Goal: Task Accomplishment & Management: Use online tool/utility

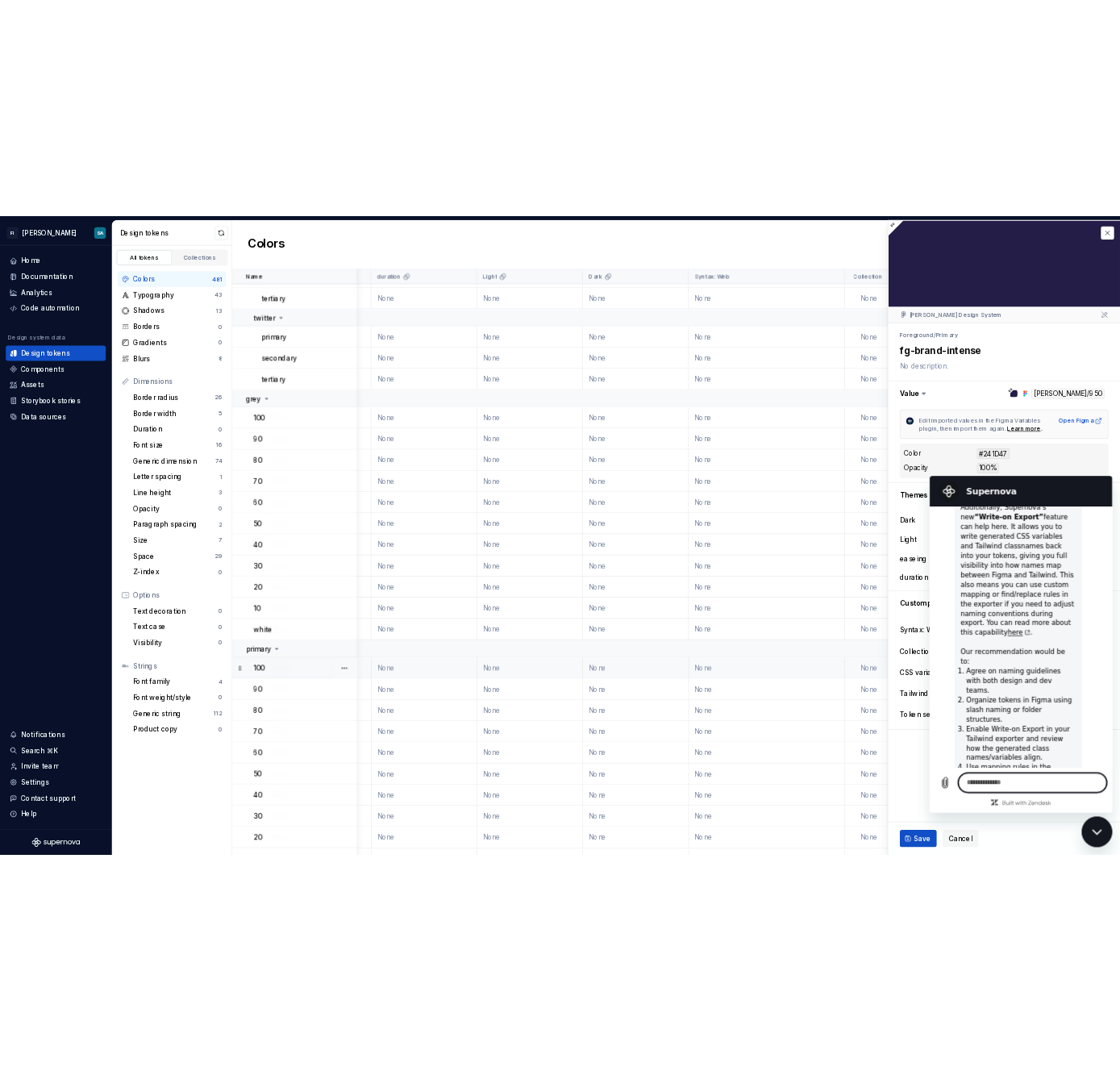
scroll to position [17211, 341]
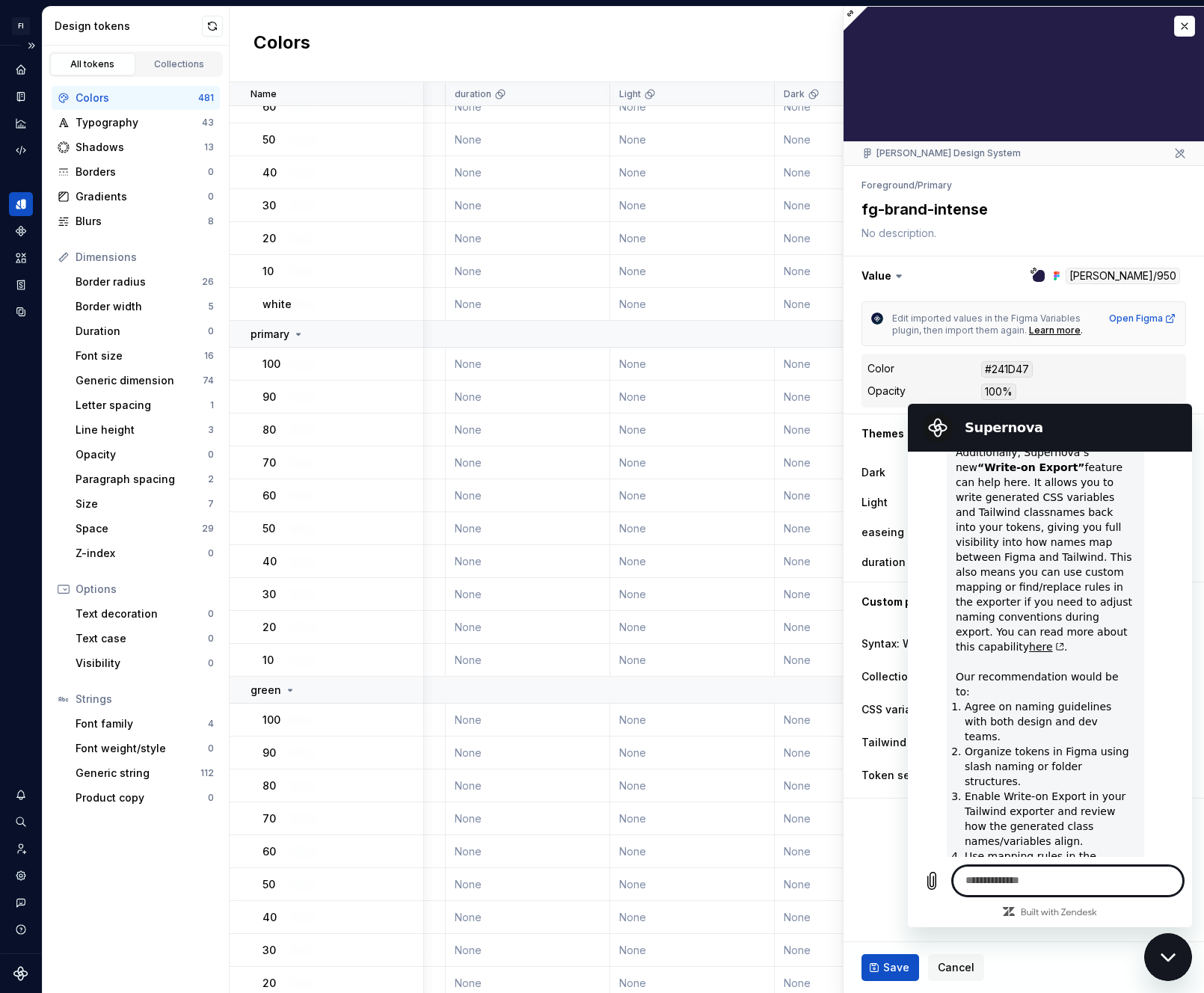
type textarea "*"
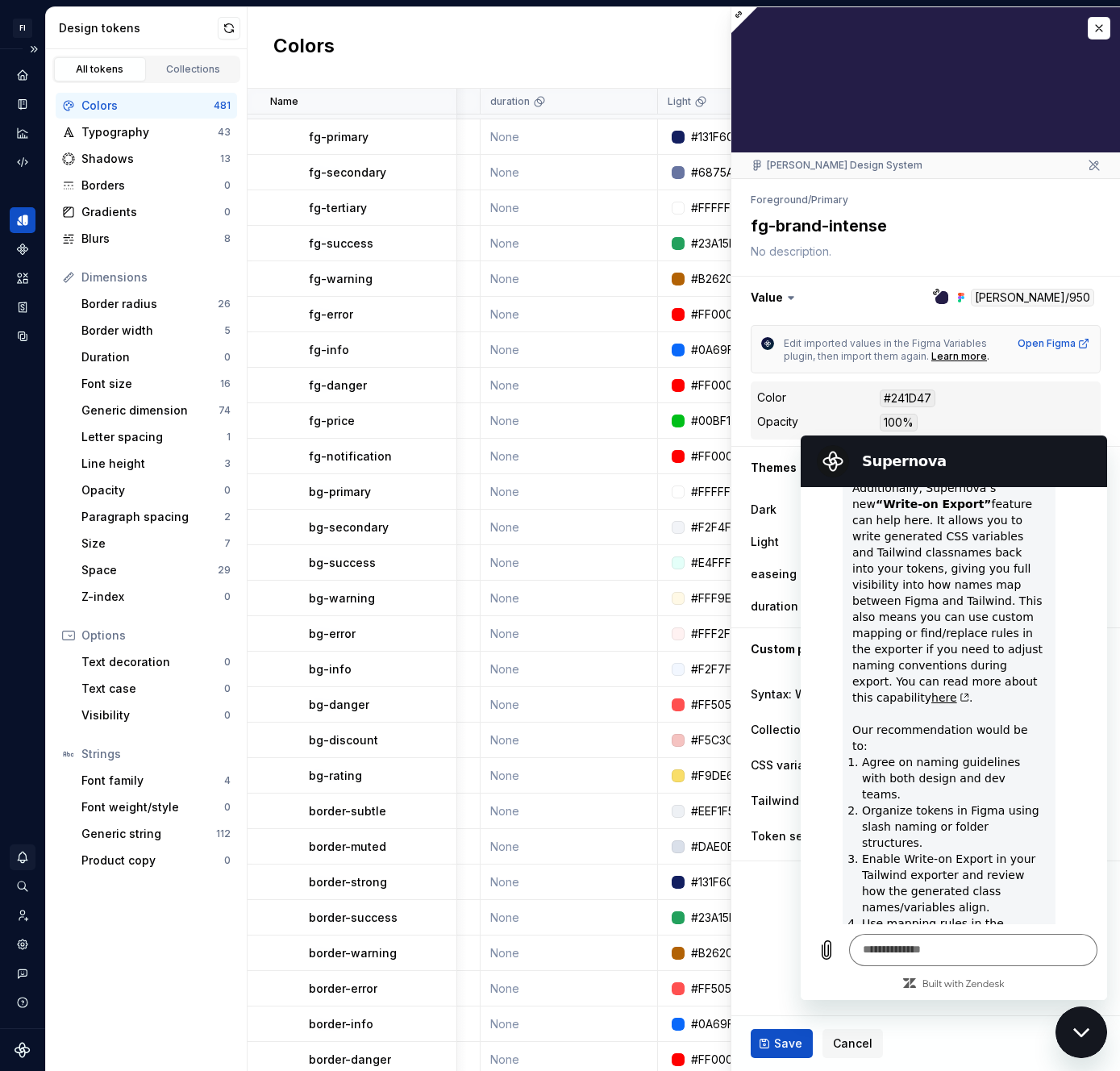
scroll to position [3448, 341]
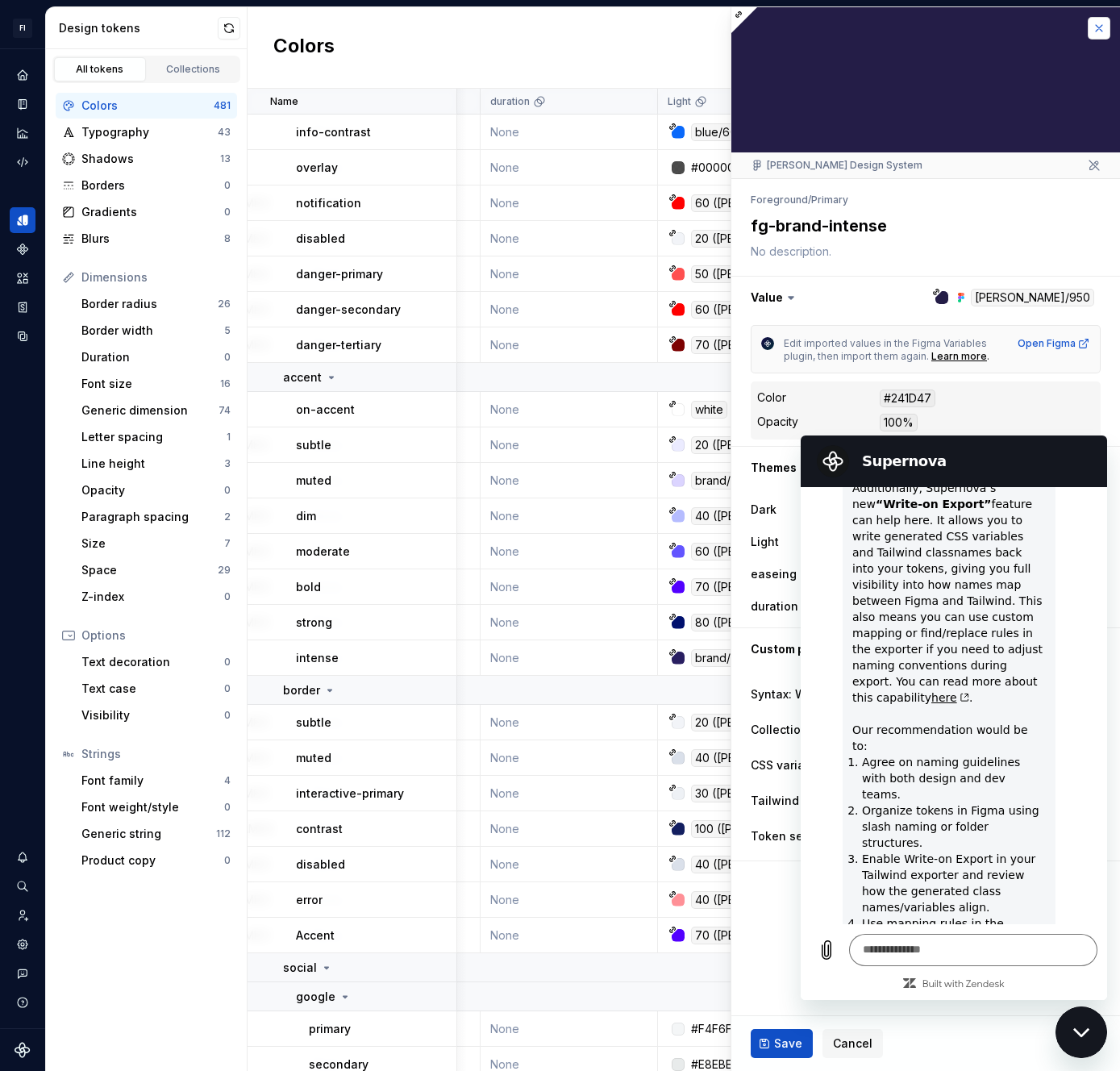
click at [1101, 26] on button "button" at bounding box center [1099, 28] width 23 height 23
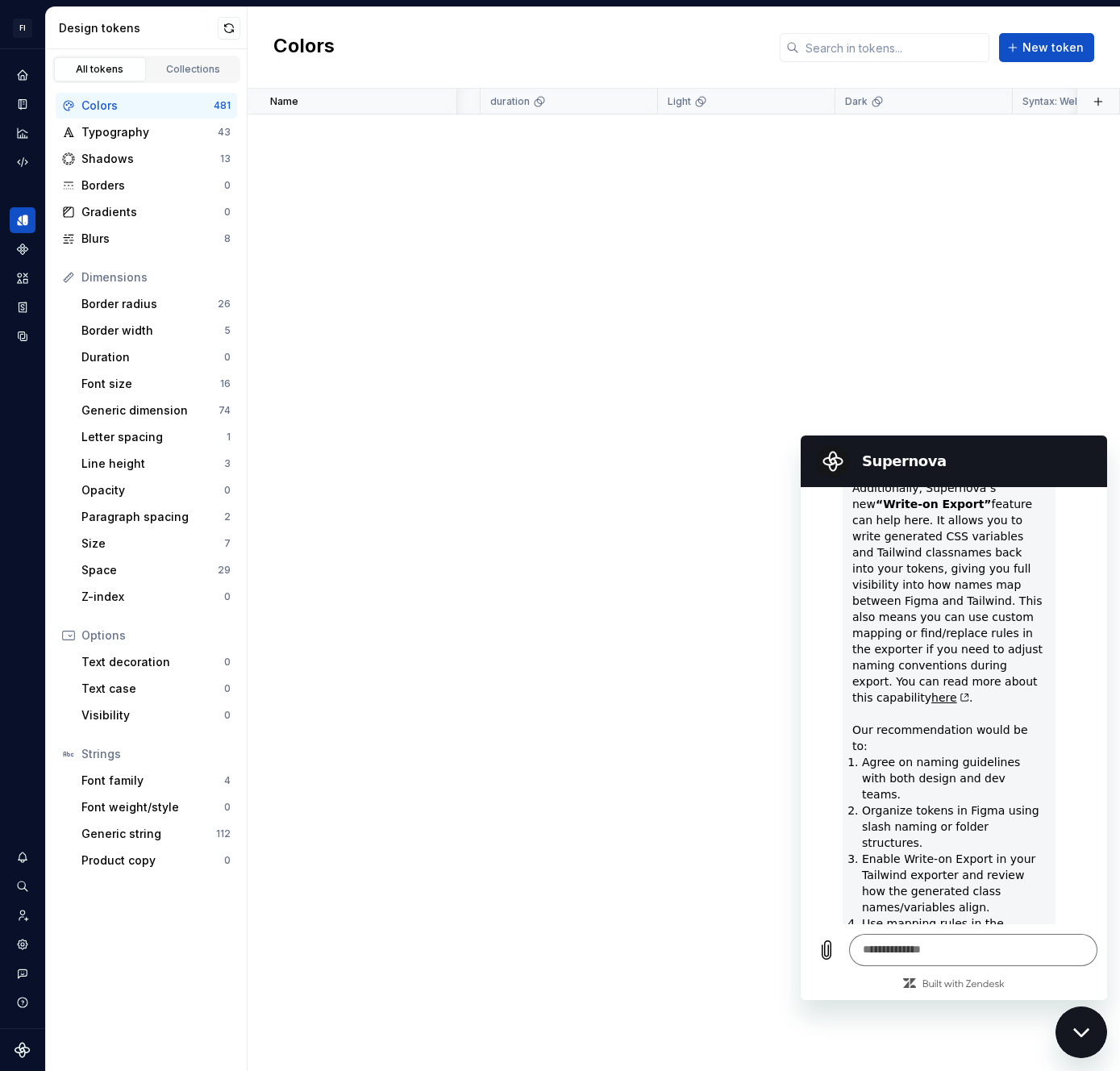
scroll to position [0, 341]
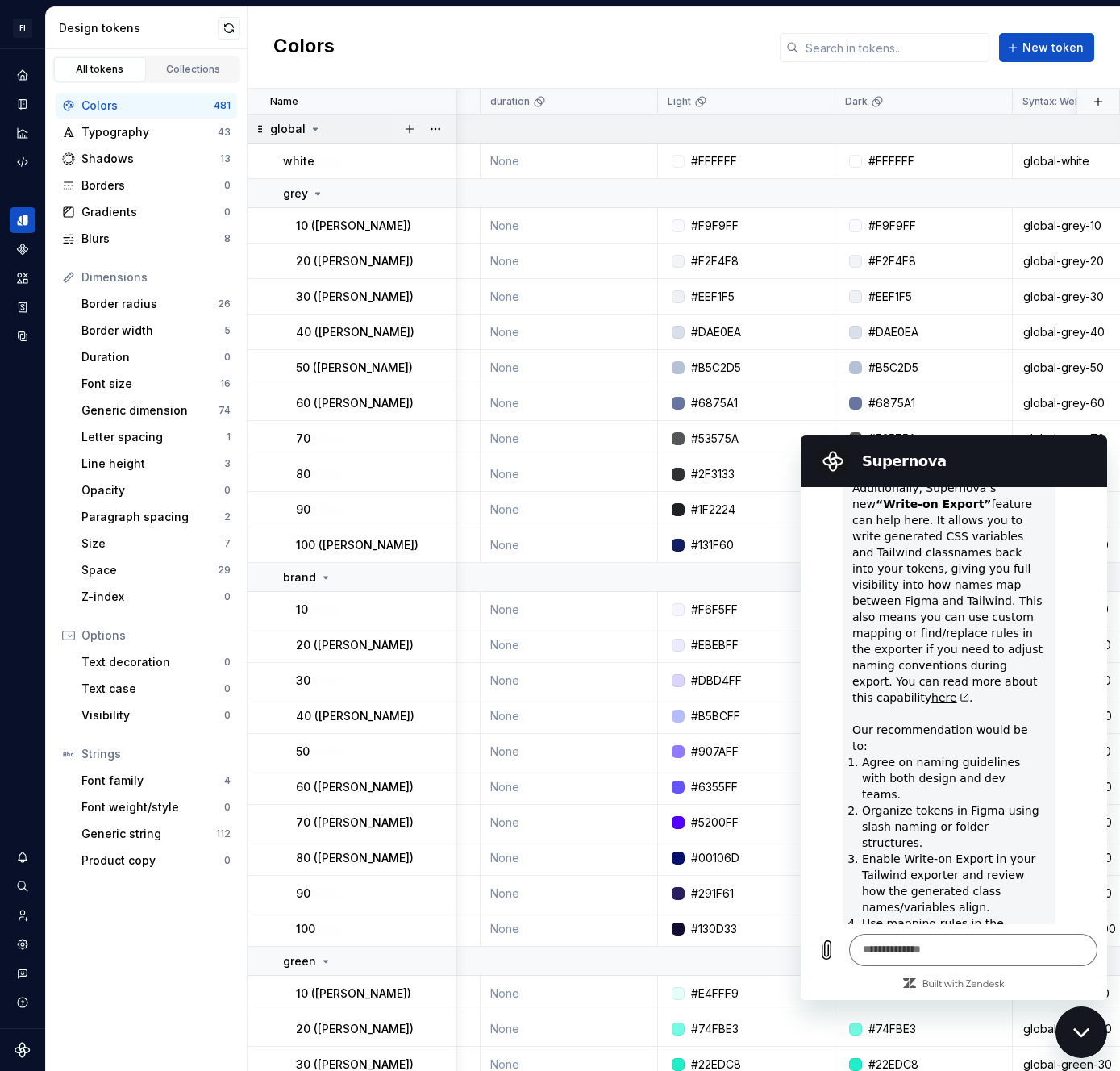
click at [313, 128] on icon at bounding box center [315, 129] width 4 height 2
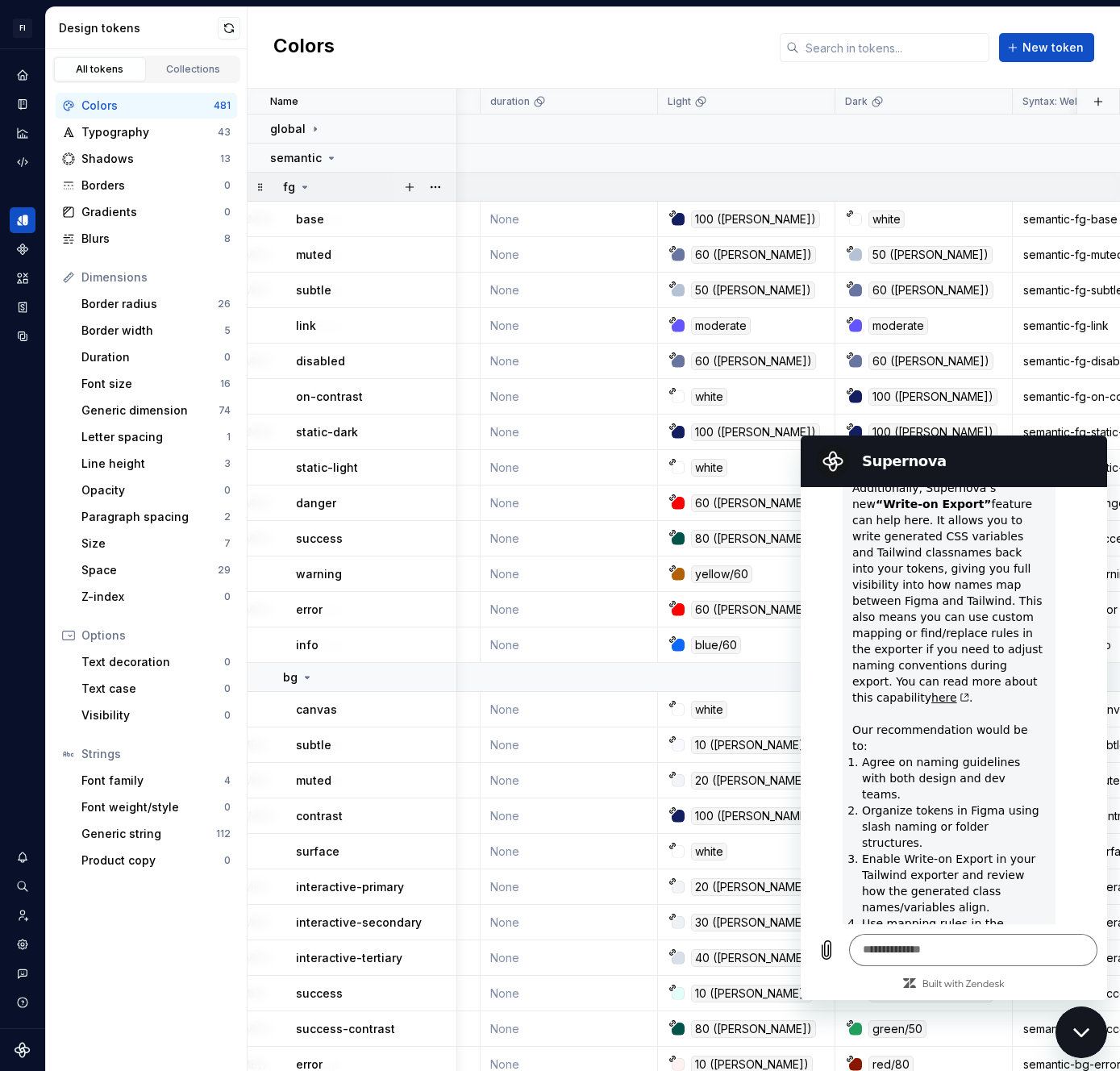
click at [303, 189] on icon at bounding box center [305, 187] width 13 height 13
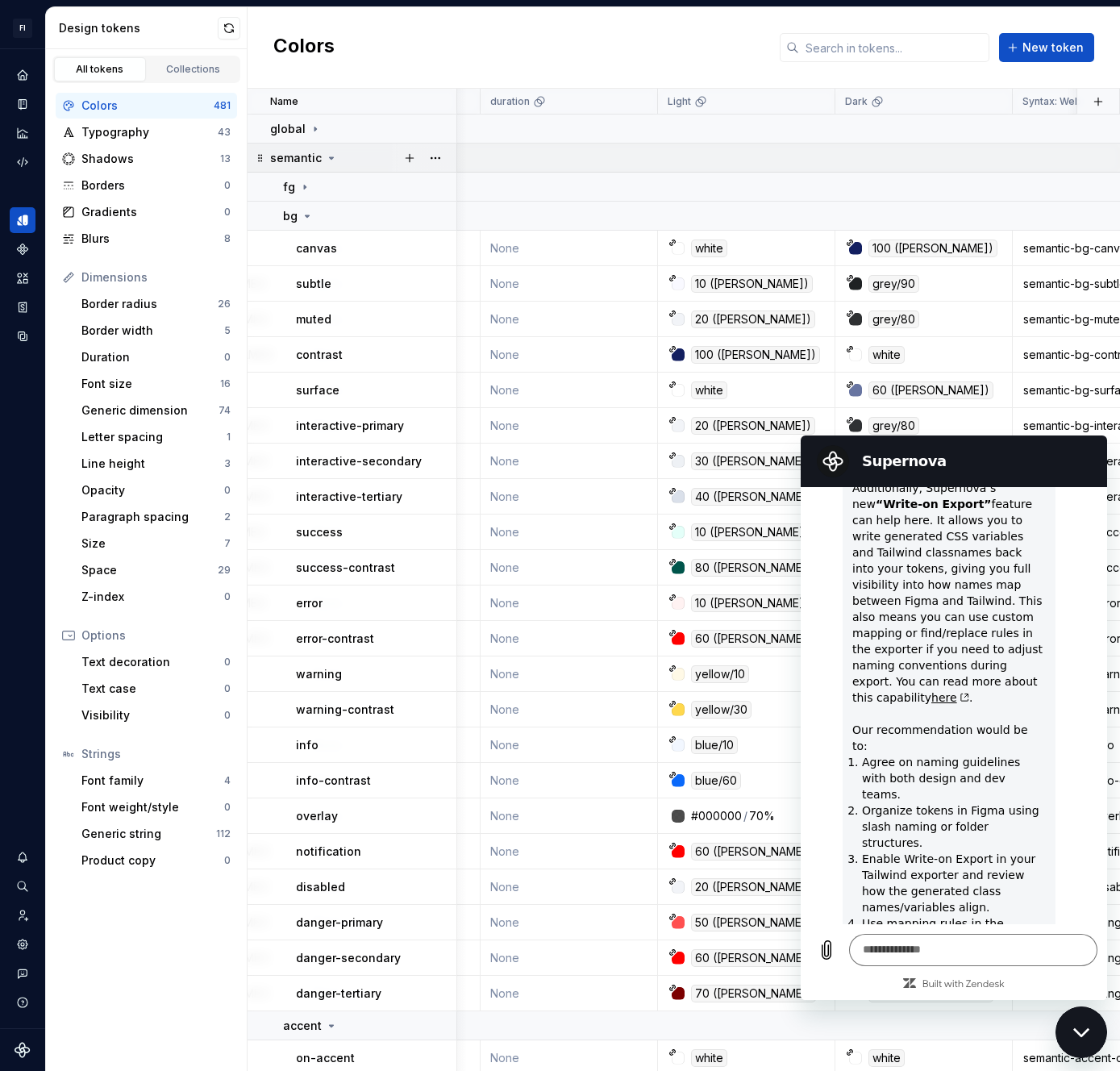
click at [326, 154] on icon at bounding box center [331, 158] width 13 height 13
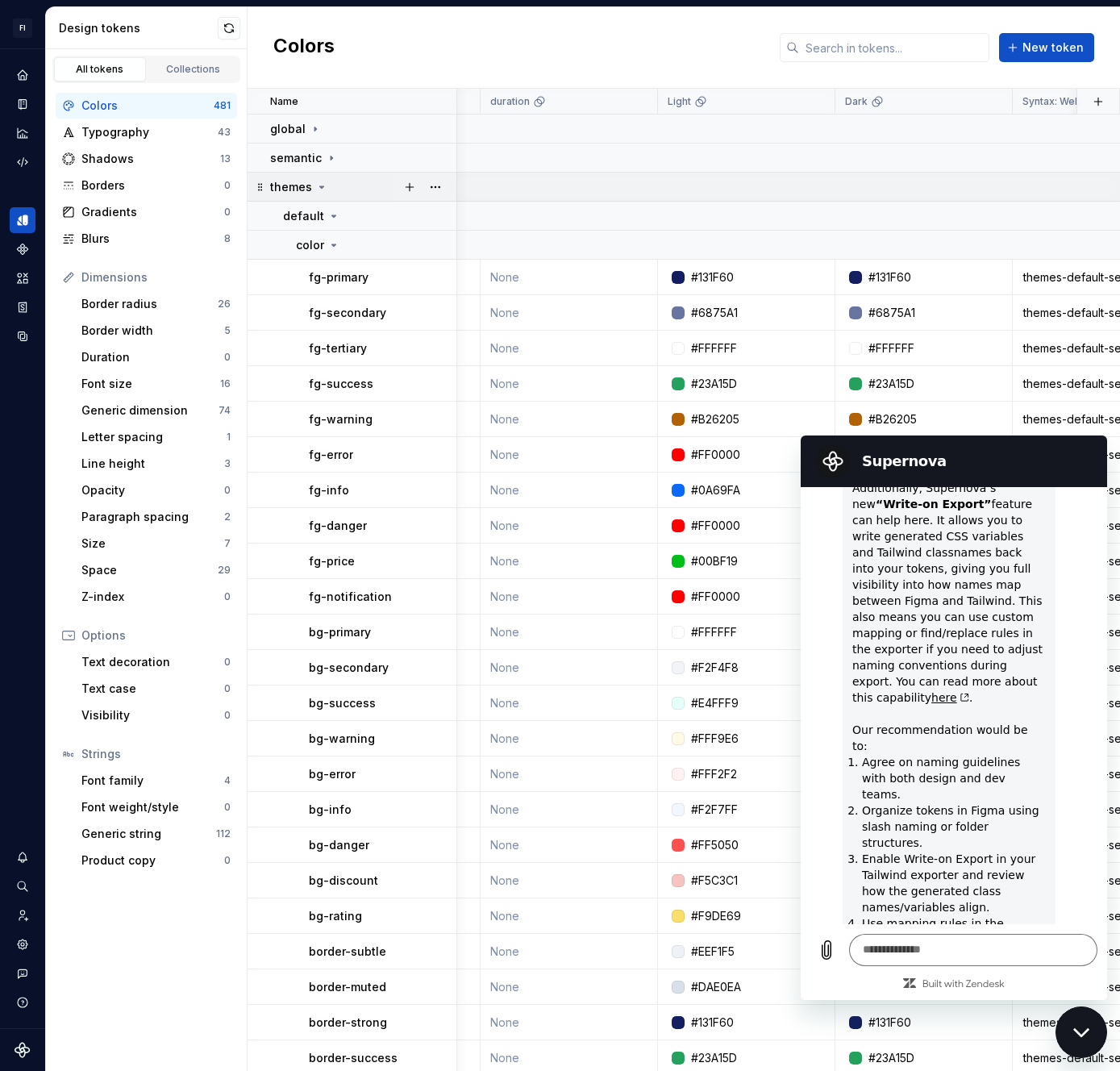
click at [321, 185] on icon at bounding box center [321, 187] width 13 height 13
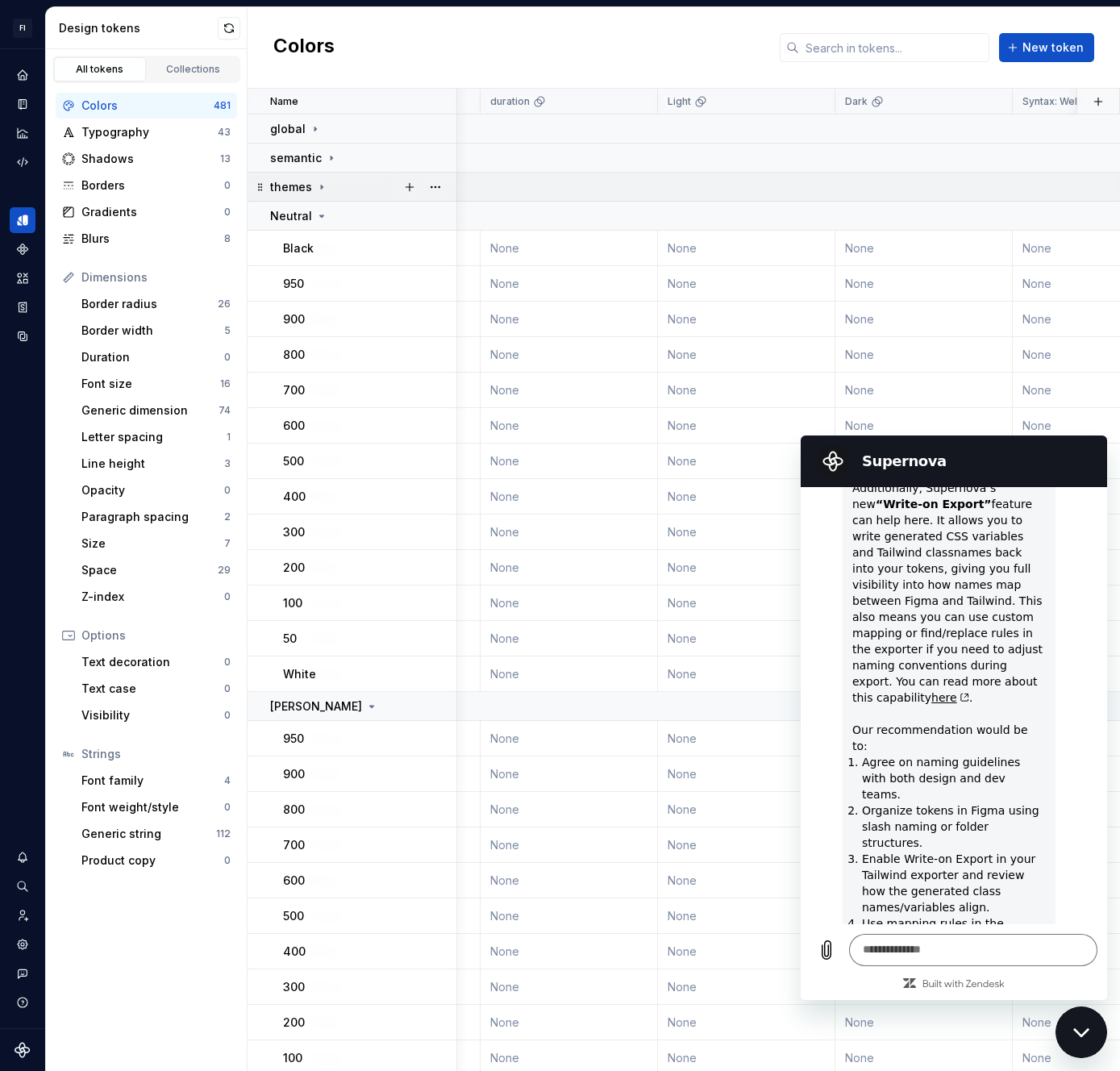
click at [321, 185] on icon at bounding box center [321, 187] width 13 height 13
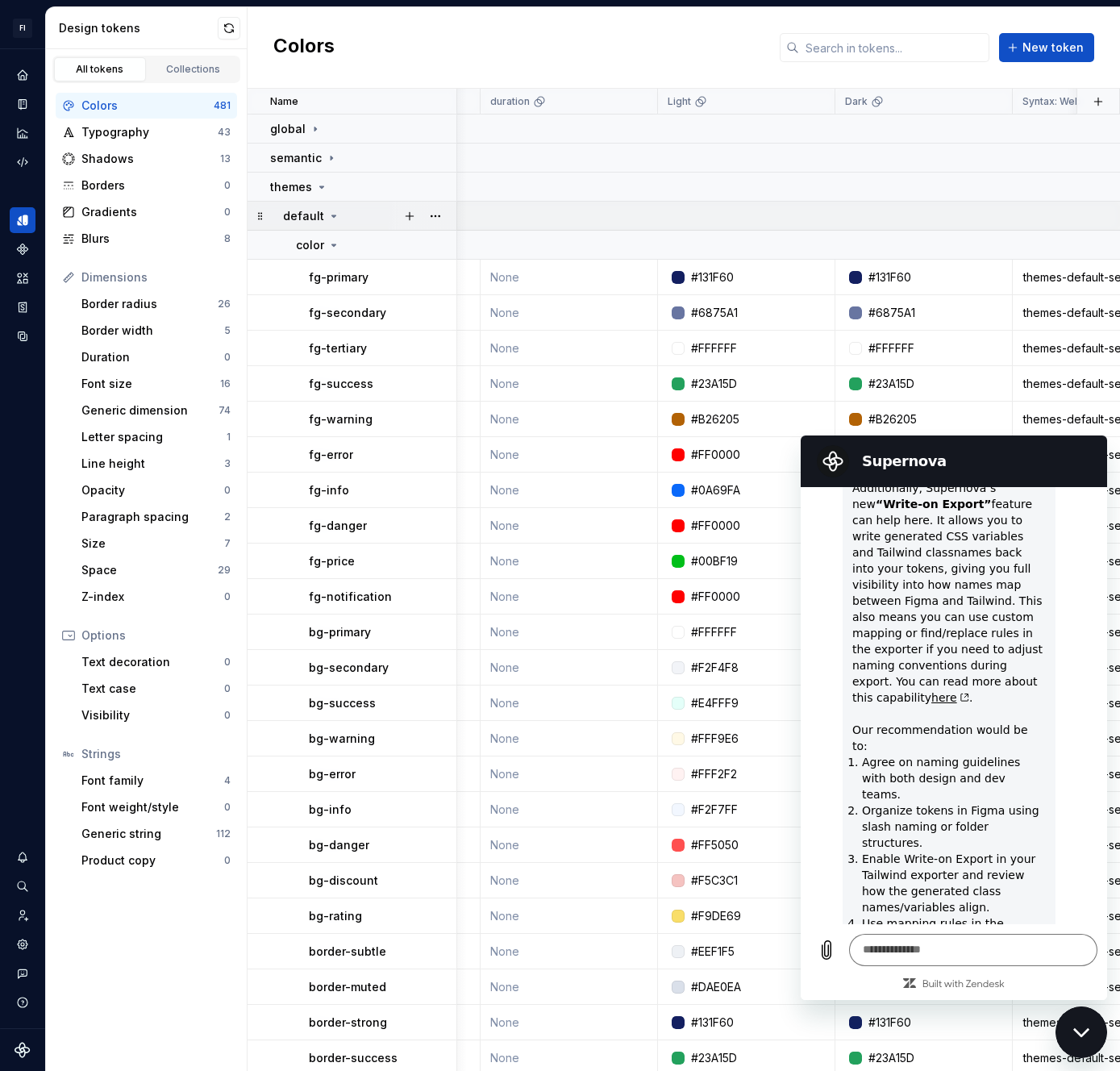
click at [331, 221] on icon at bounding box center [334, 216] width 13 height 13
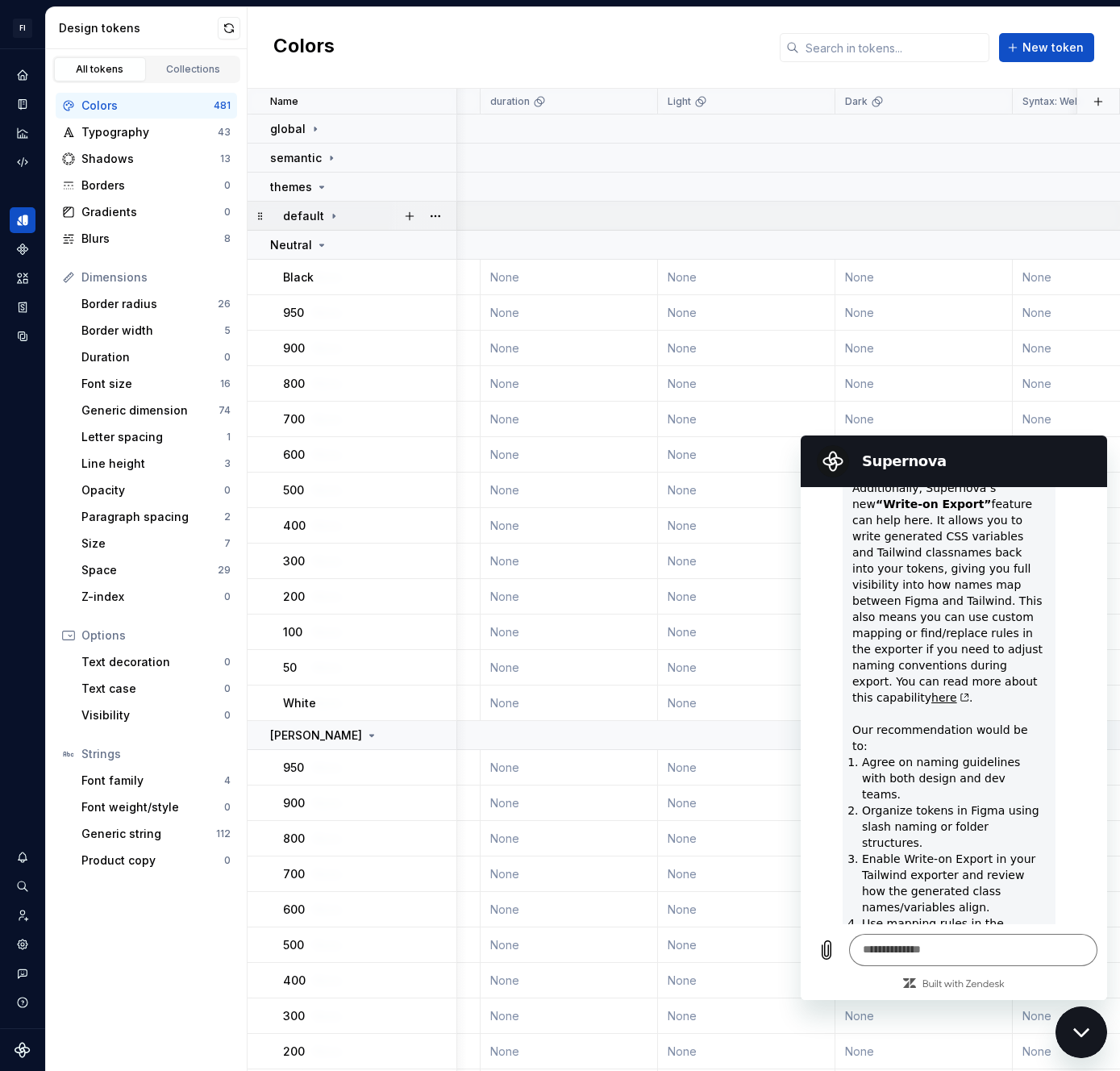
click at [328, 221] on icon at bounding box center [334, 216] width 13 height 13
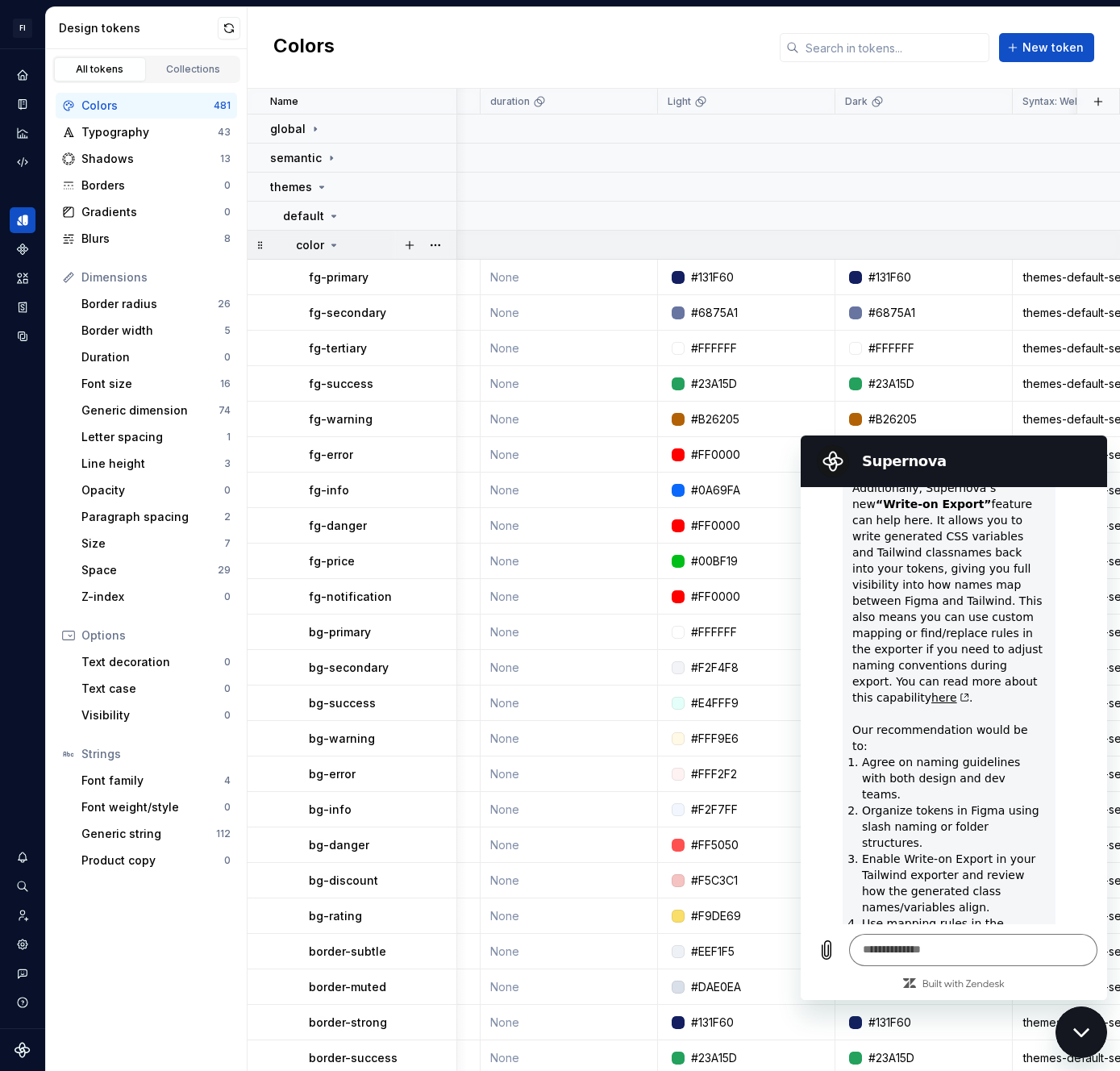
click at [336, 246] on icon at bounding box center [334, 245] width 13 height 13
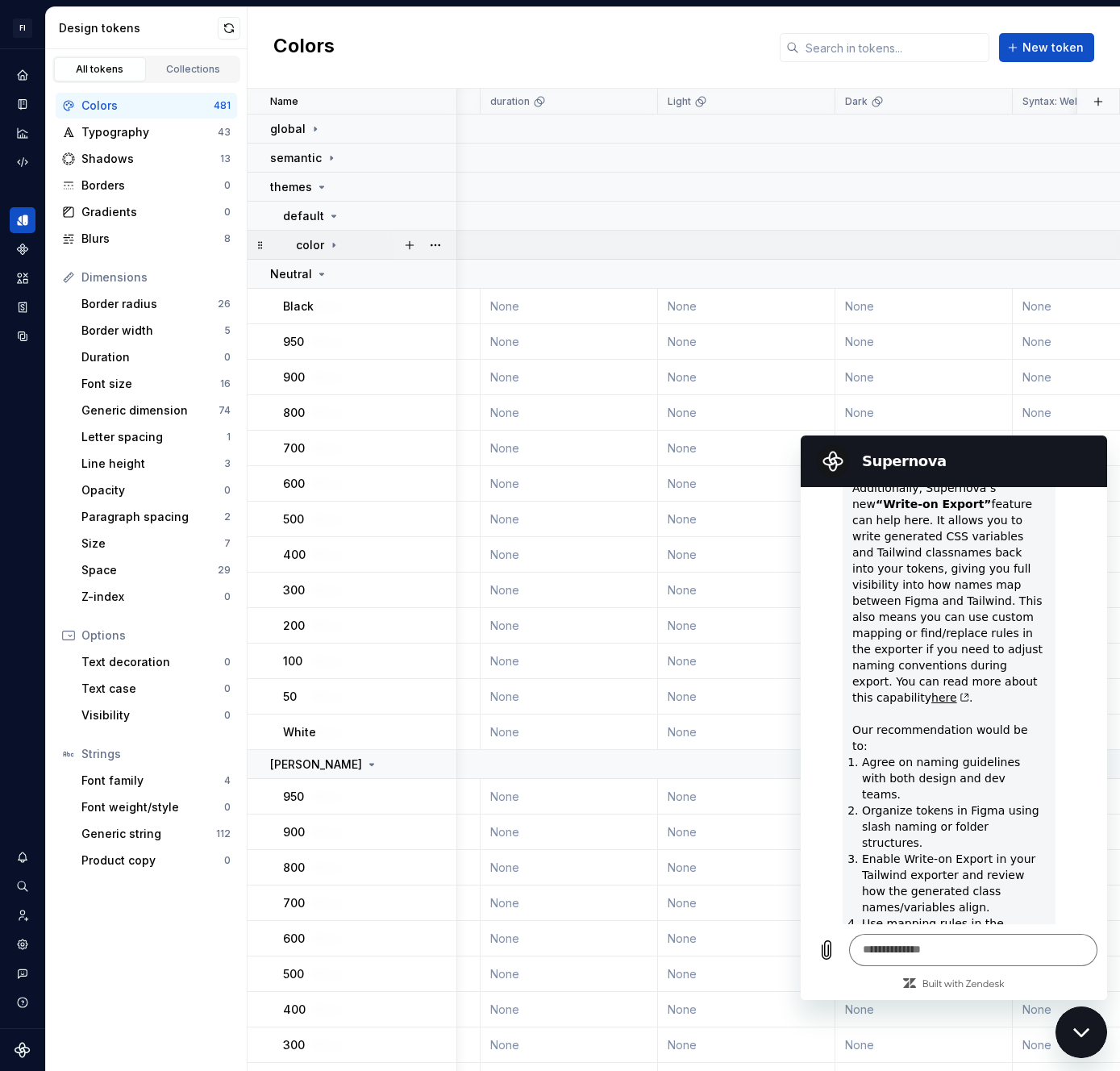
click at [336, 246] on icon at bounding box center [334, 245] width 13 height 13
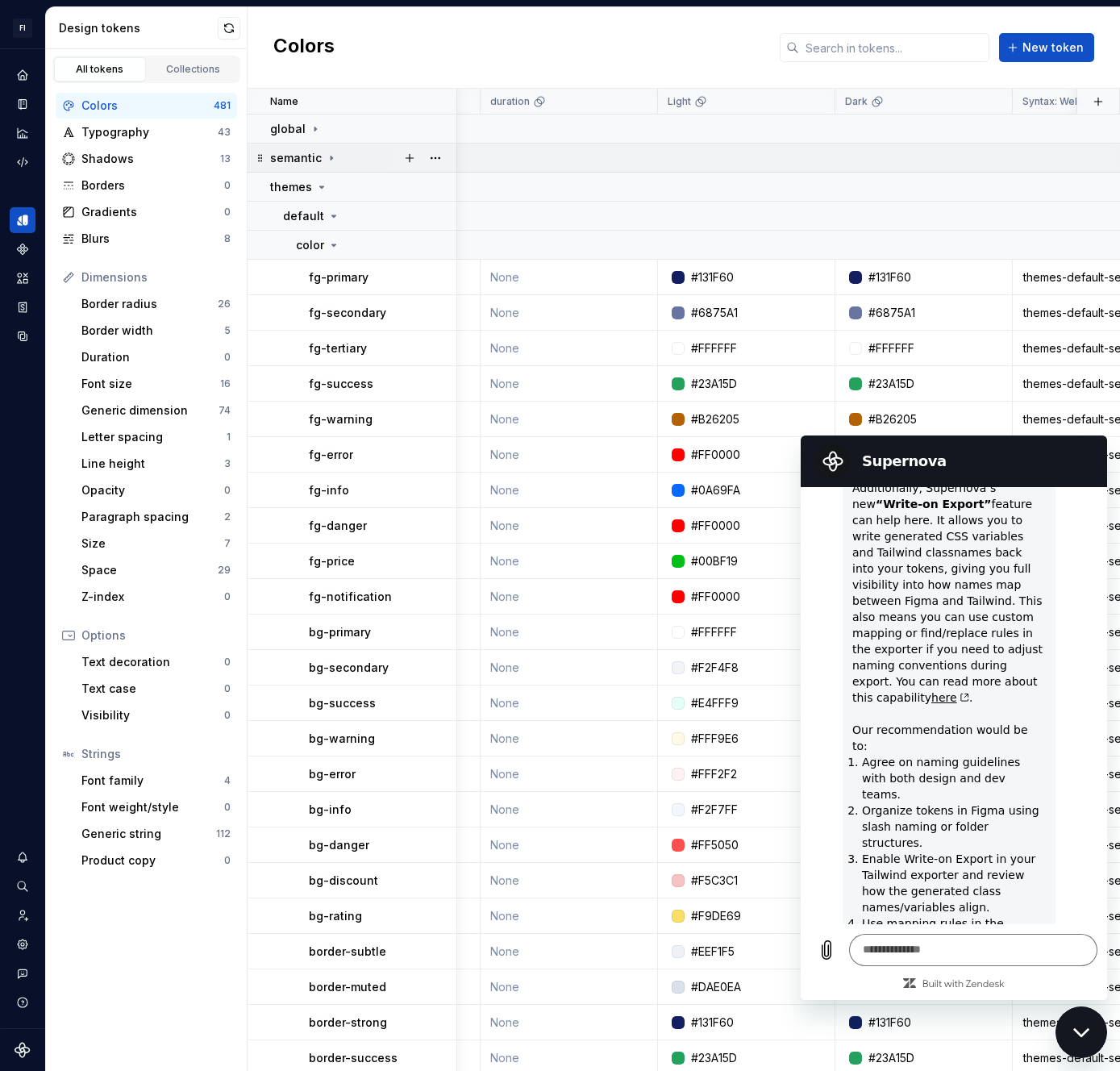
click at [320, 189] on icon at bounding box center [321, 187] width 13 height 13
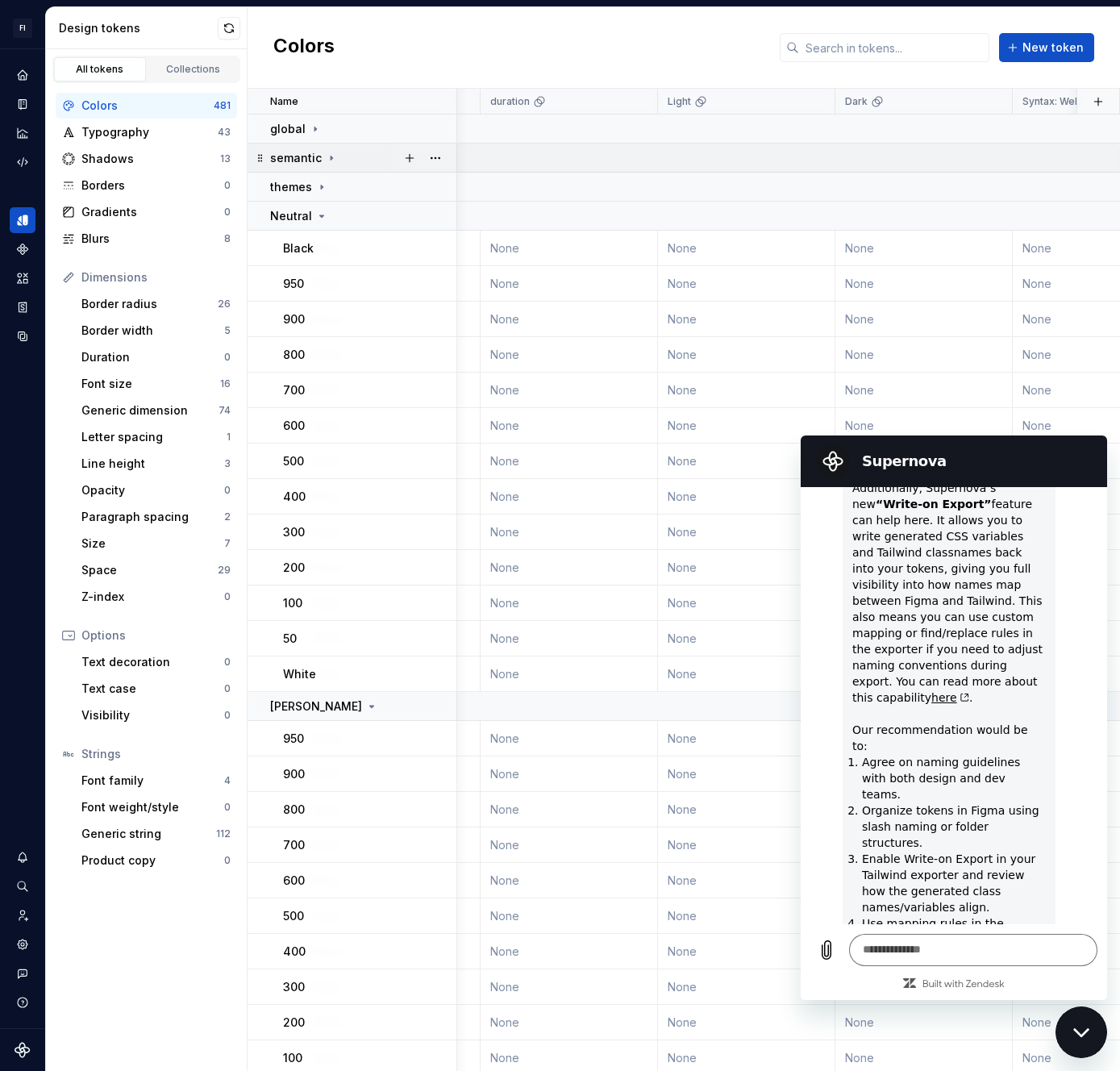
click at [326, 151] on icon at bounding box center [331, 158] width 13 height 13
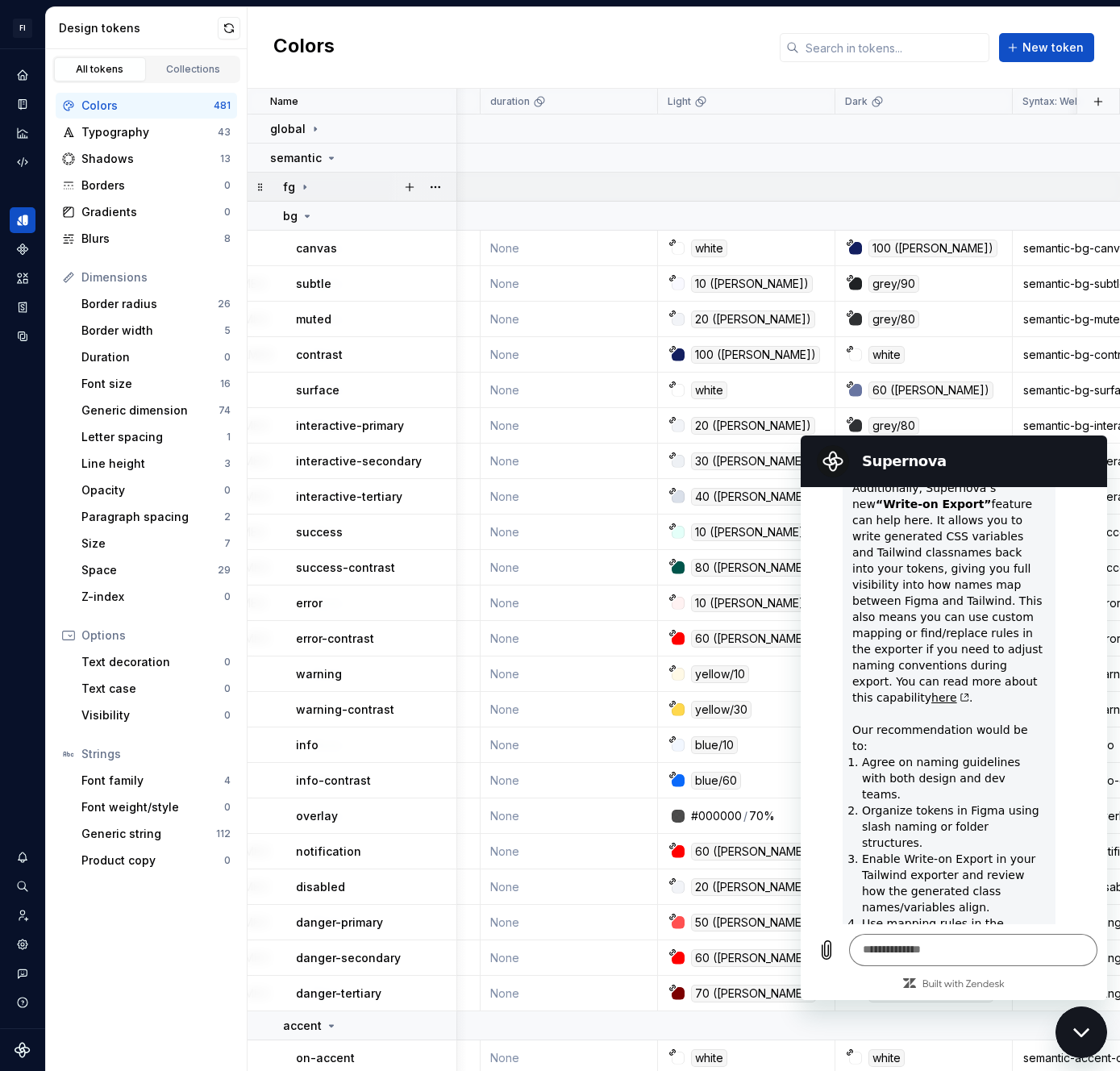
click at [309, 193] on div "fg" at bounding box center [297, 188] width 28 height 16
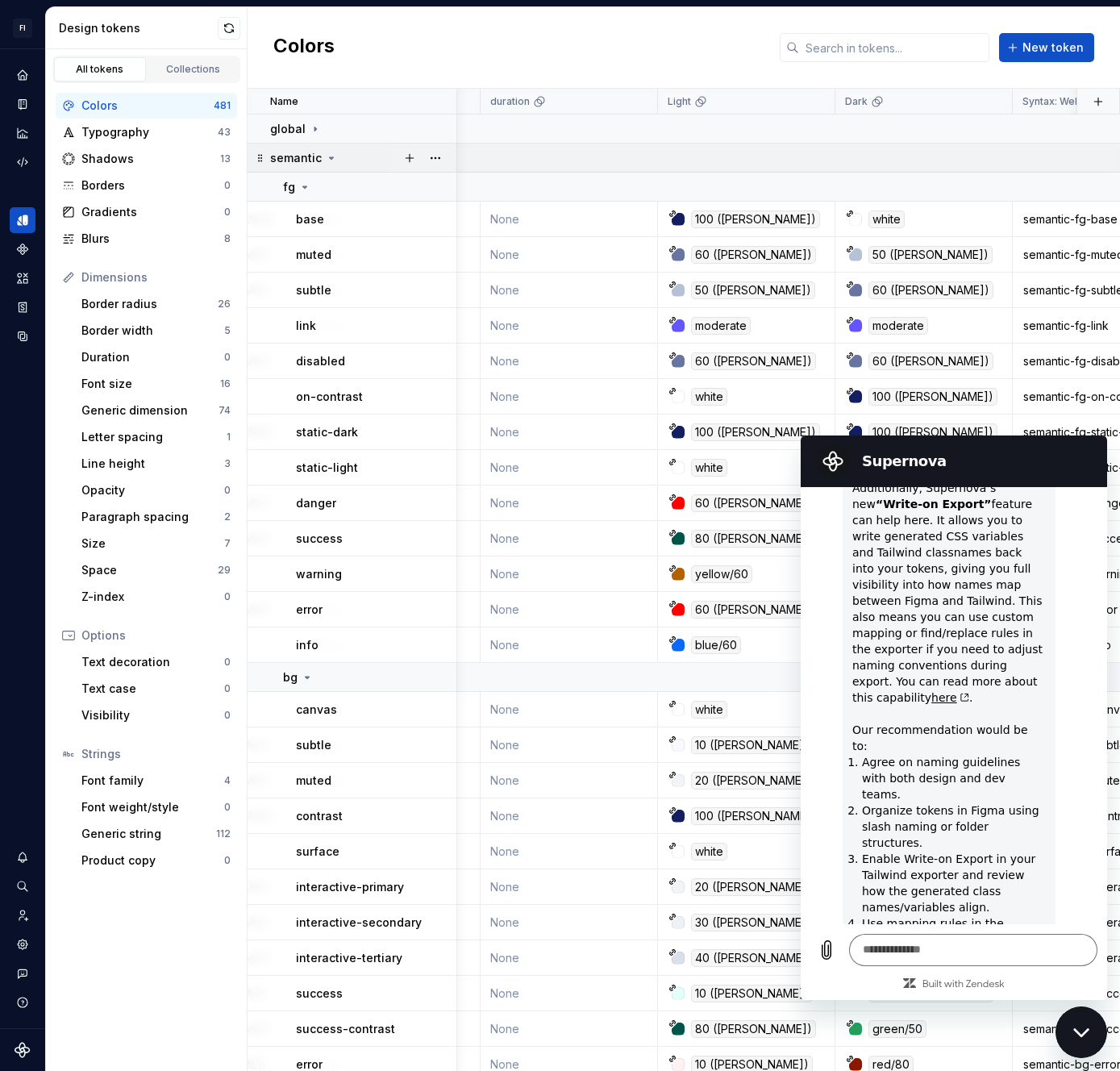
click at [325, 158] on icon at bounding box center [331, 158] width 13 height 13
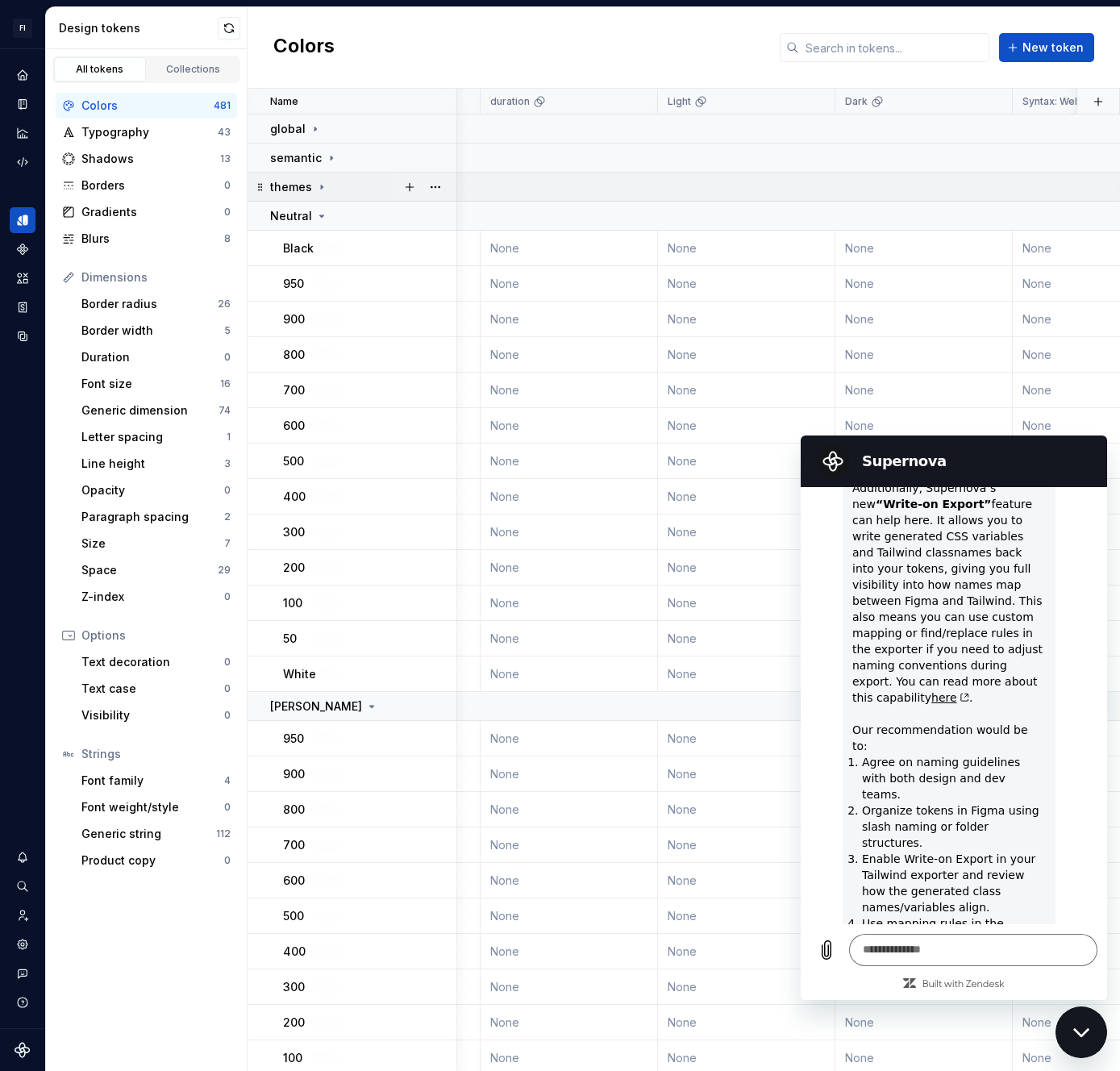
click at [311, 184] on div "themes" at bounding box center [300, 188] width 58 height 16
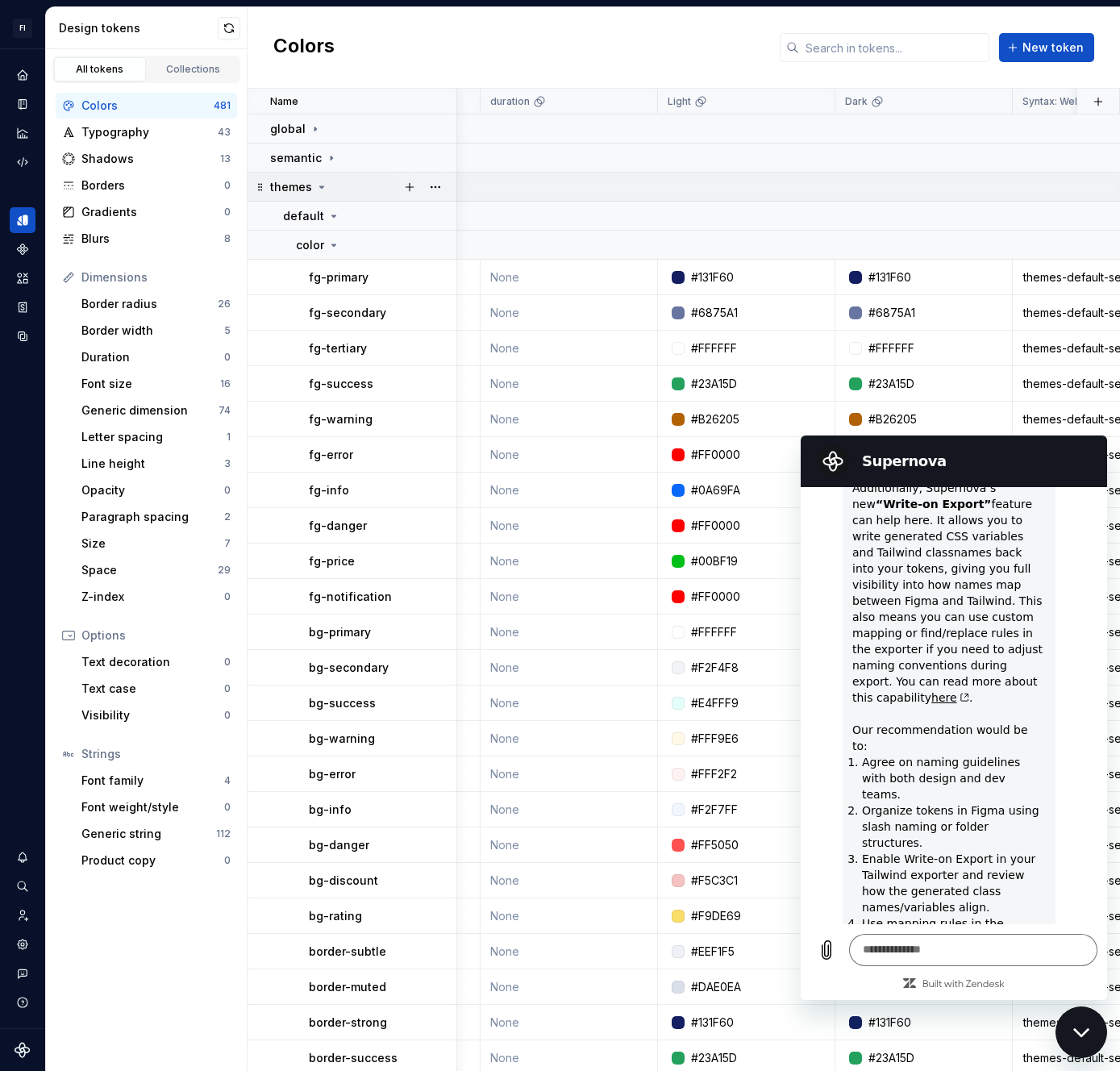
click at [321, 193] on icon at bounding box center [321, 187] width 13 height 13
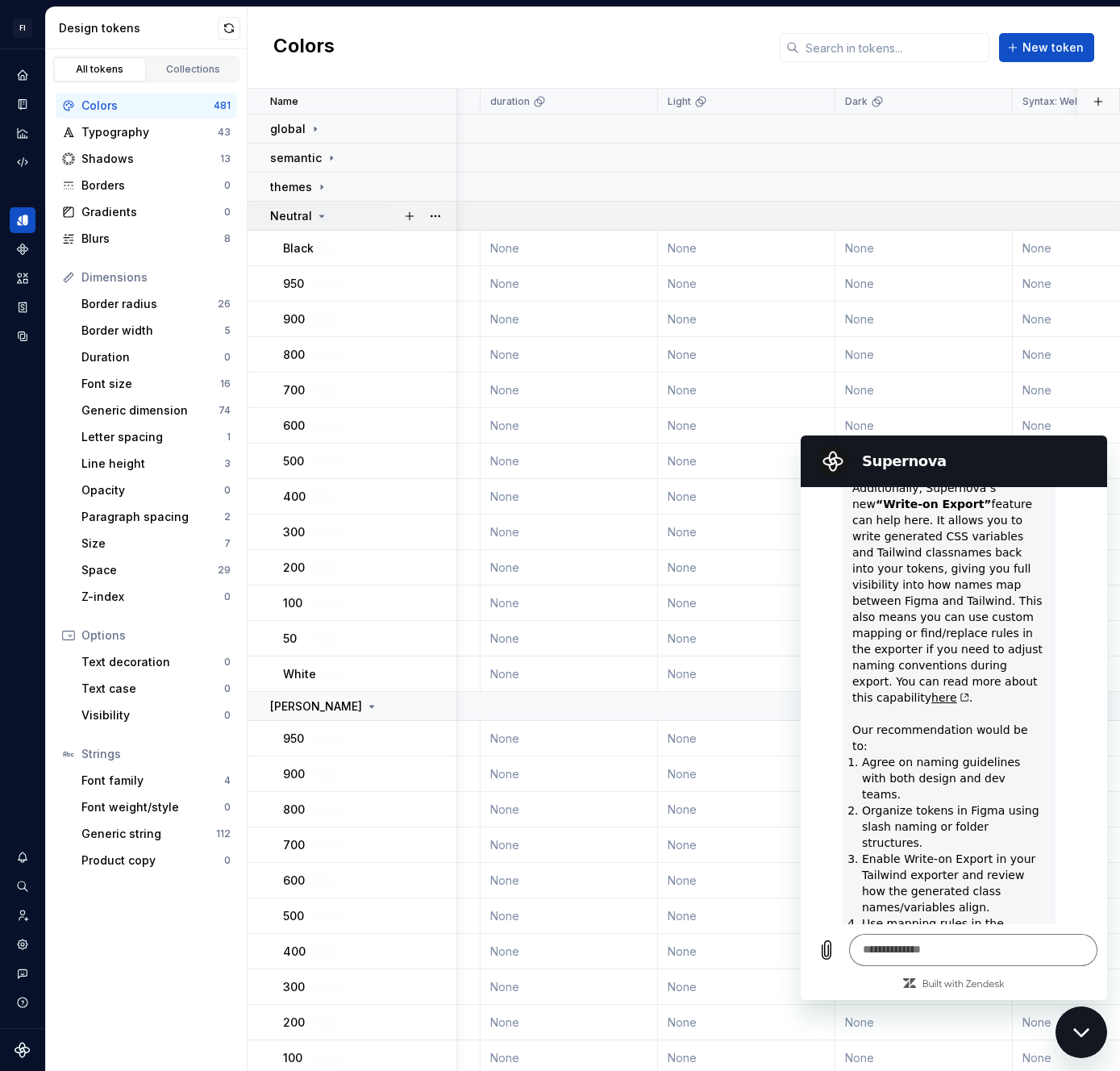
click at [323, 218] on icon at bounding box center [321, 216] width 13 height 13
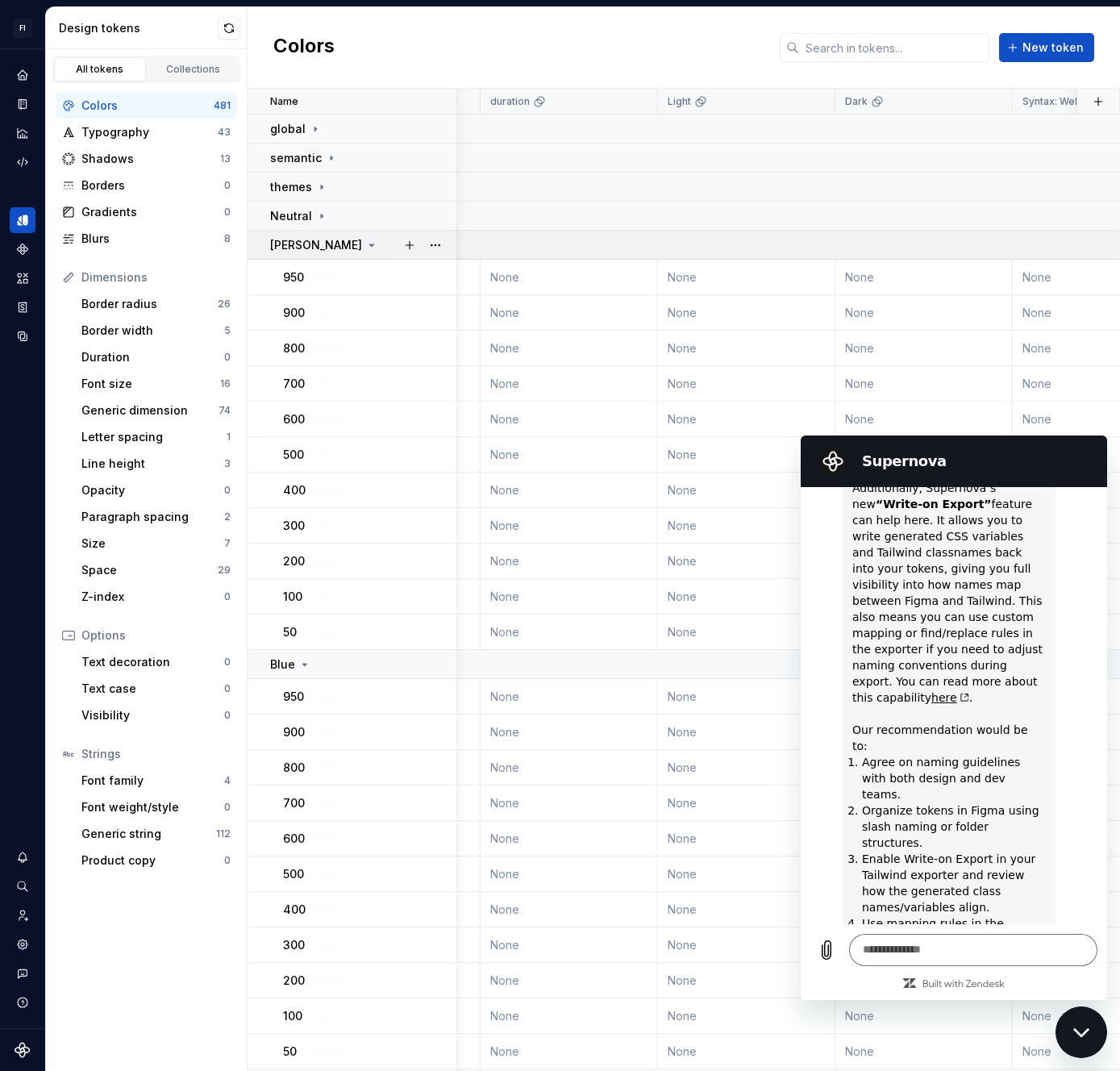
click at [319, 250] on div "[PERSON_NAME]" at bounding box center [363, 245] width 186 height 16
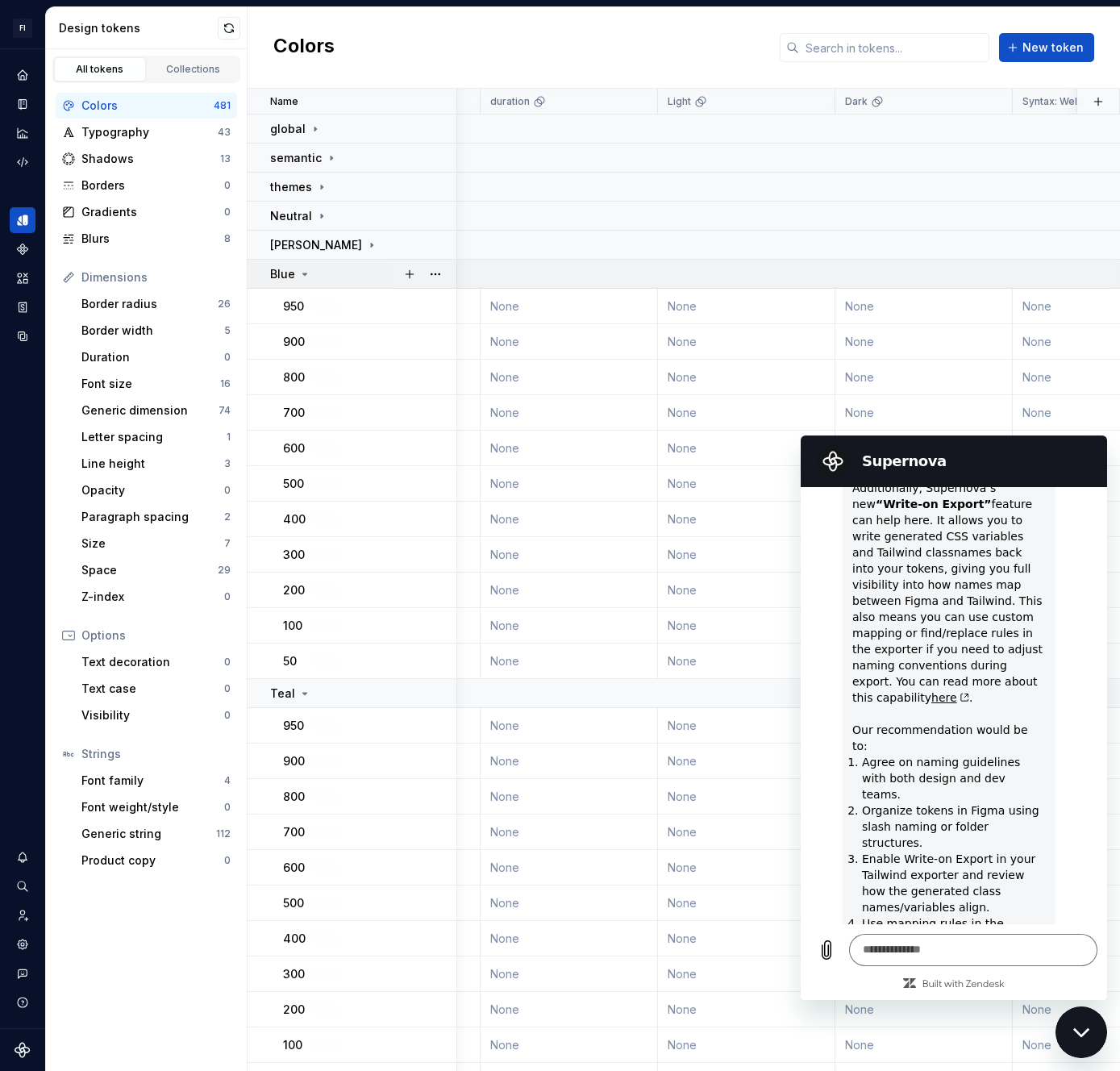
click at [313, 278] on div "Blue" at bounding box center [363, 274] width 186 height 16
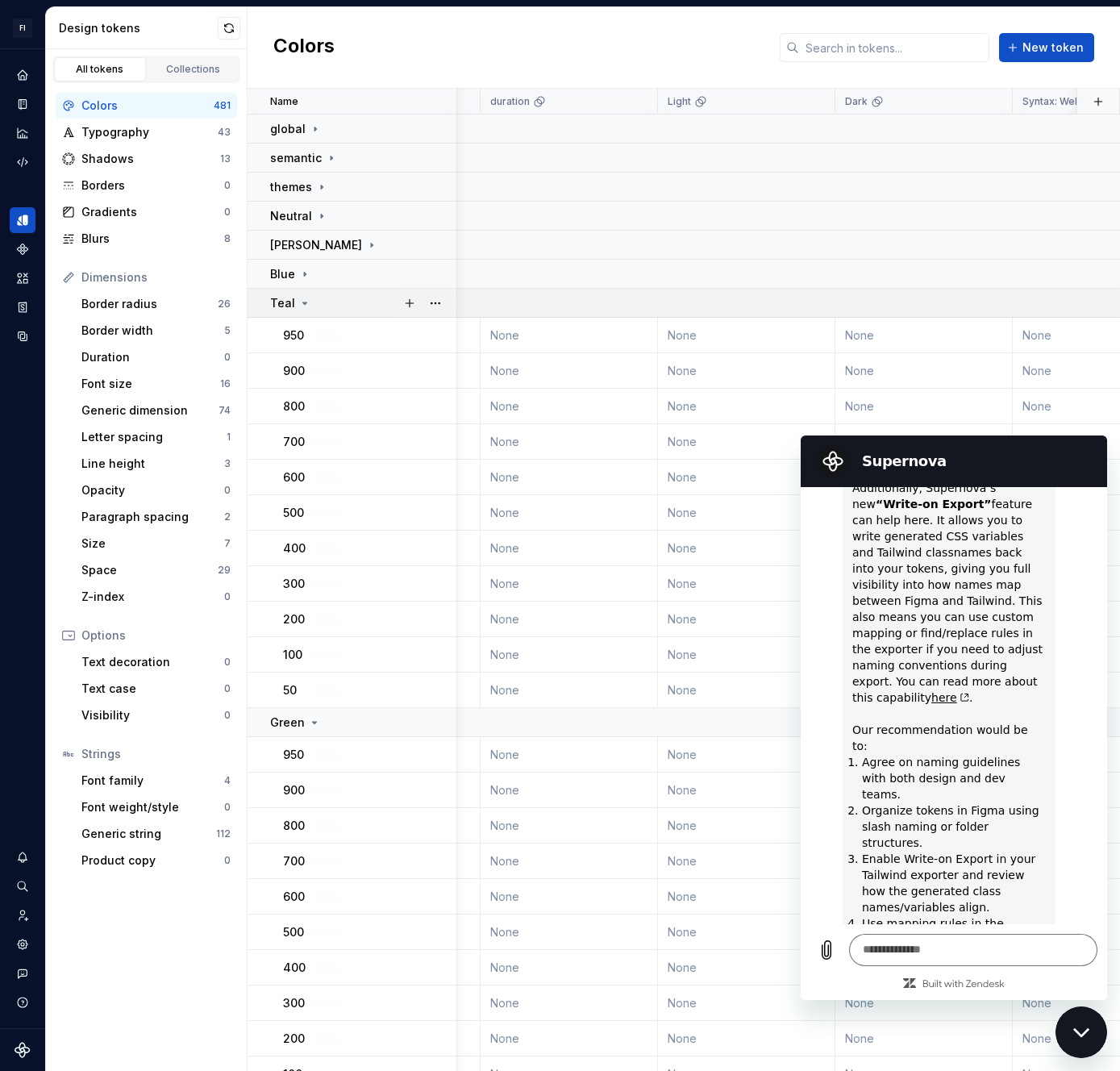
click at [306, 298] on icon at bounding box center [305, 303] width 13 height 13
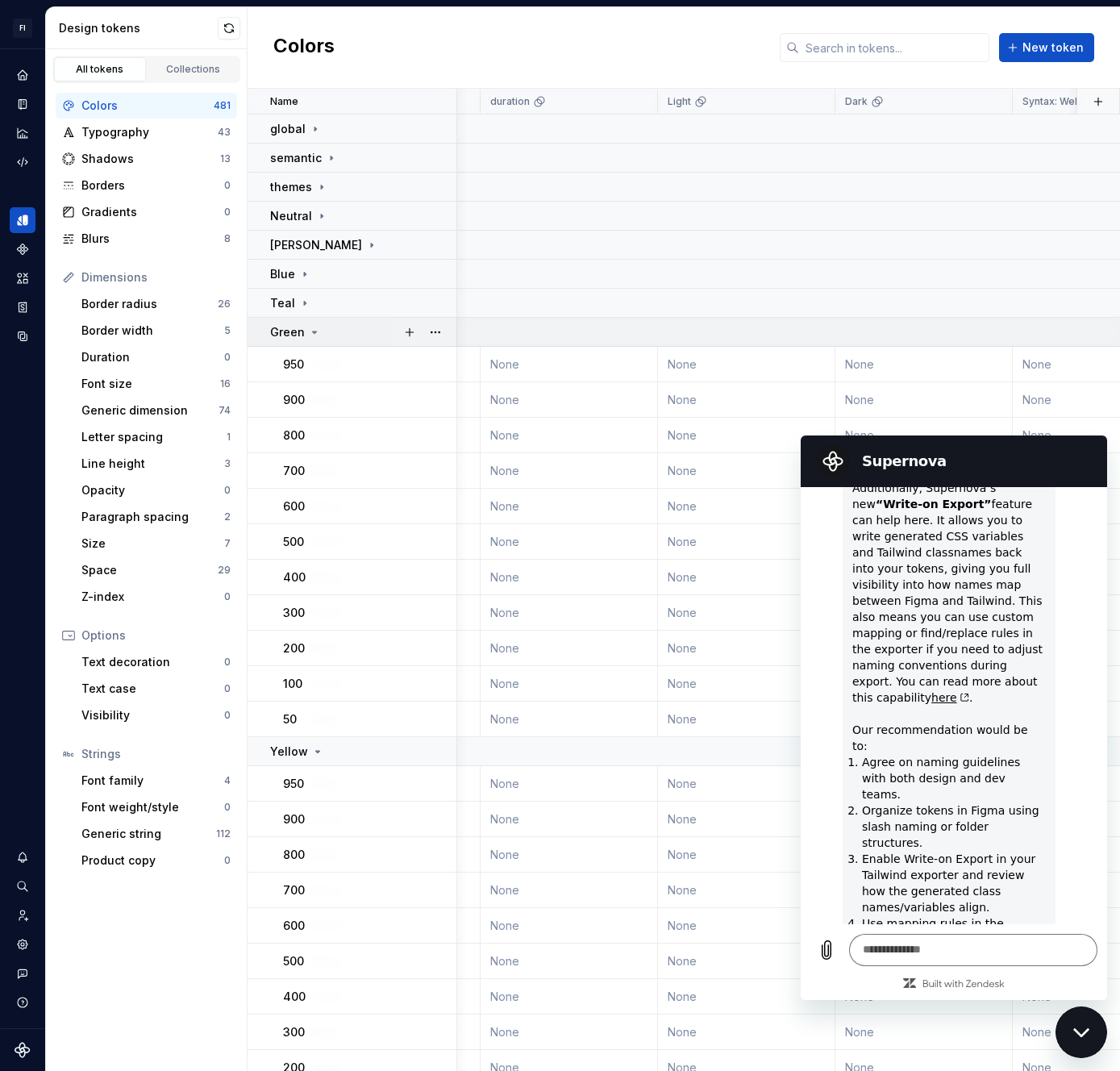
click at [309, 327] on icon at bounding box center [314, 332] width 13 height 13
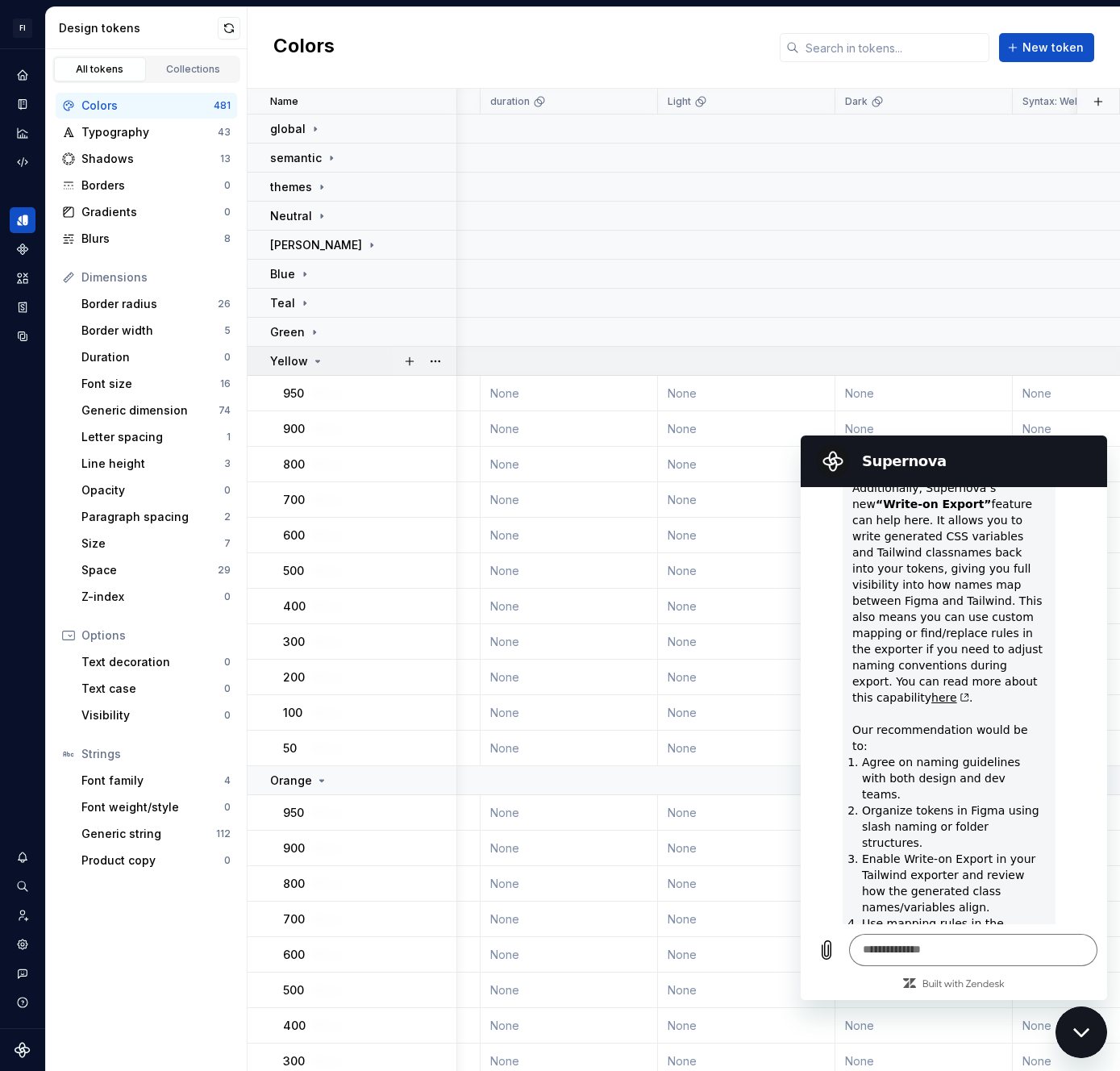
click at [311, 355] on icon at bounding box center [318, 362] width 13 height 13
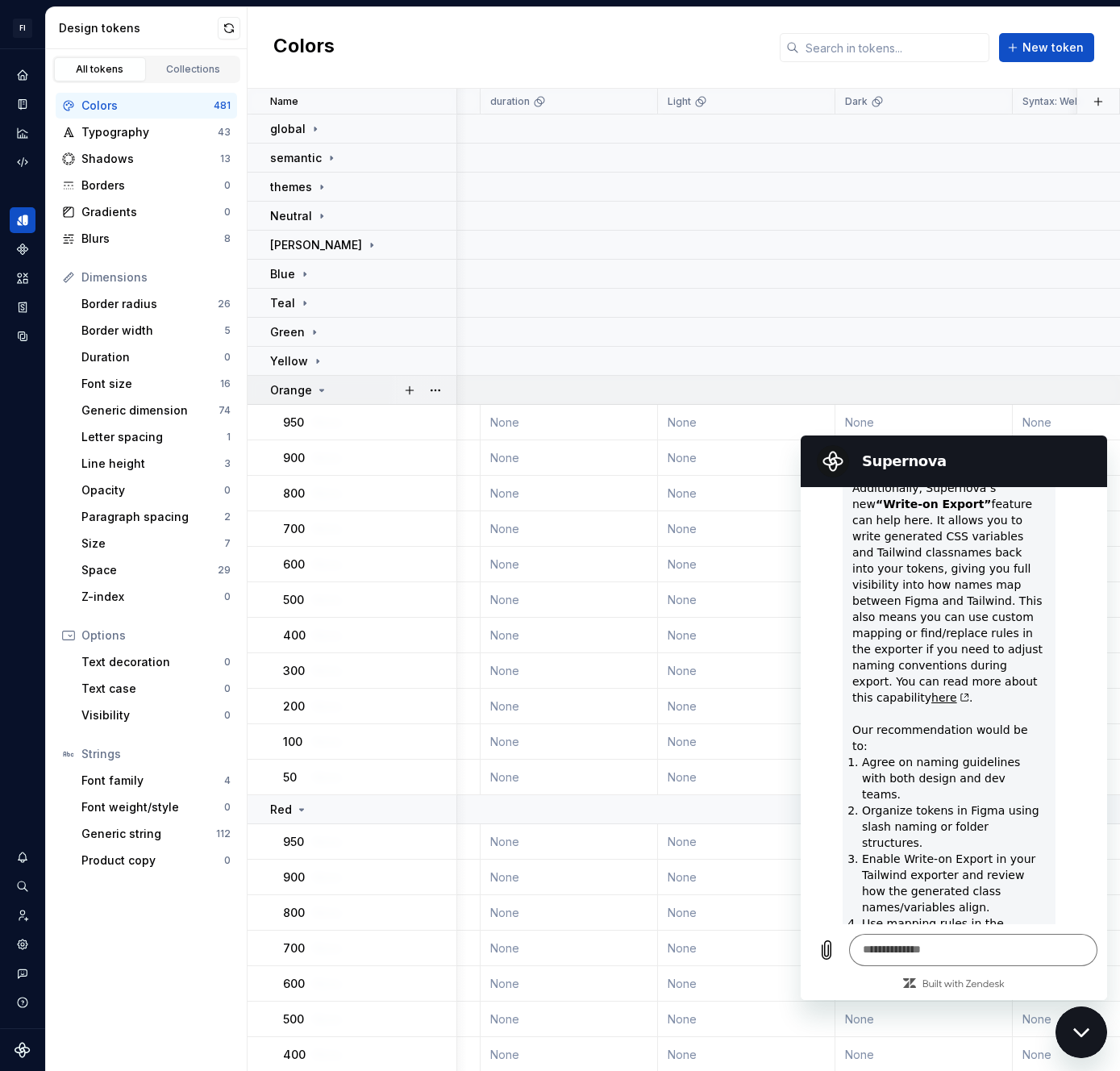
click at [311, 391] on div "Orange" at bounding box center [300, 391] width 58 height 16
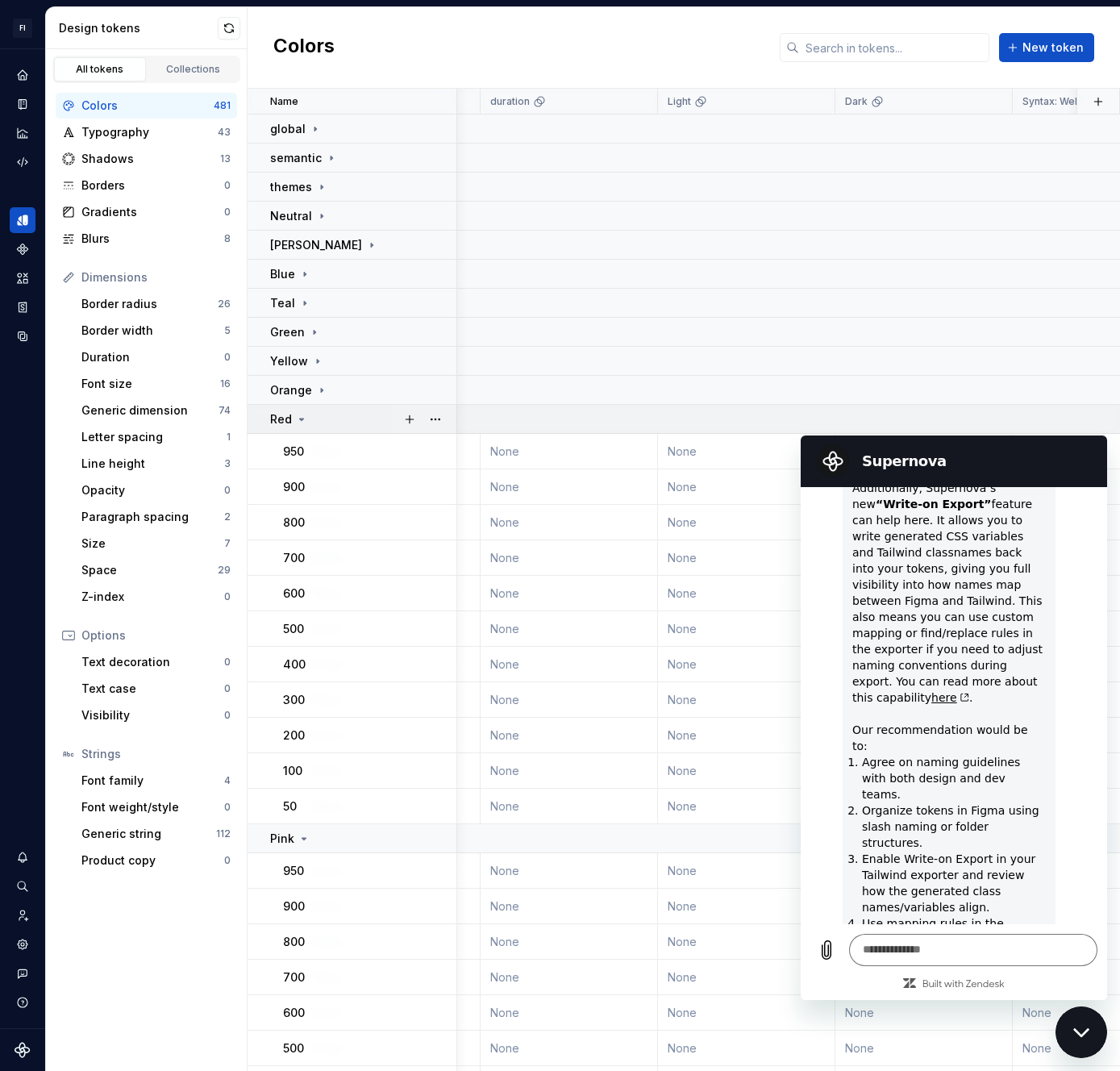
click at [327, 422] on div "Red" at bounding box center [363, 420] width 186 height 16
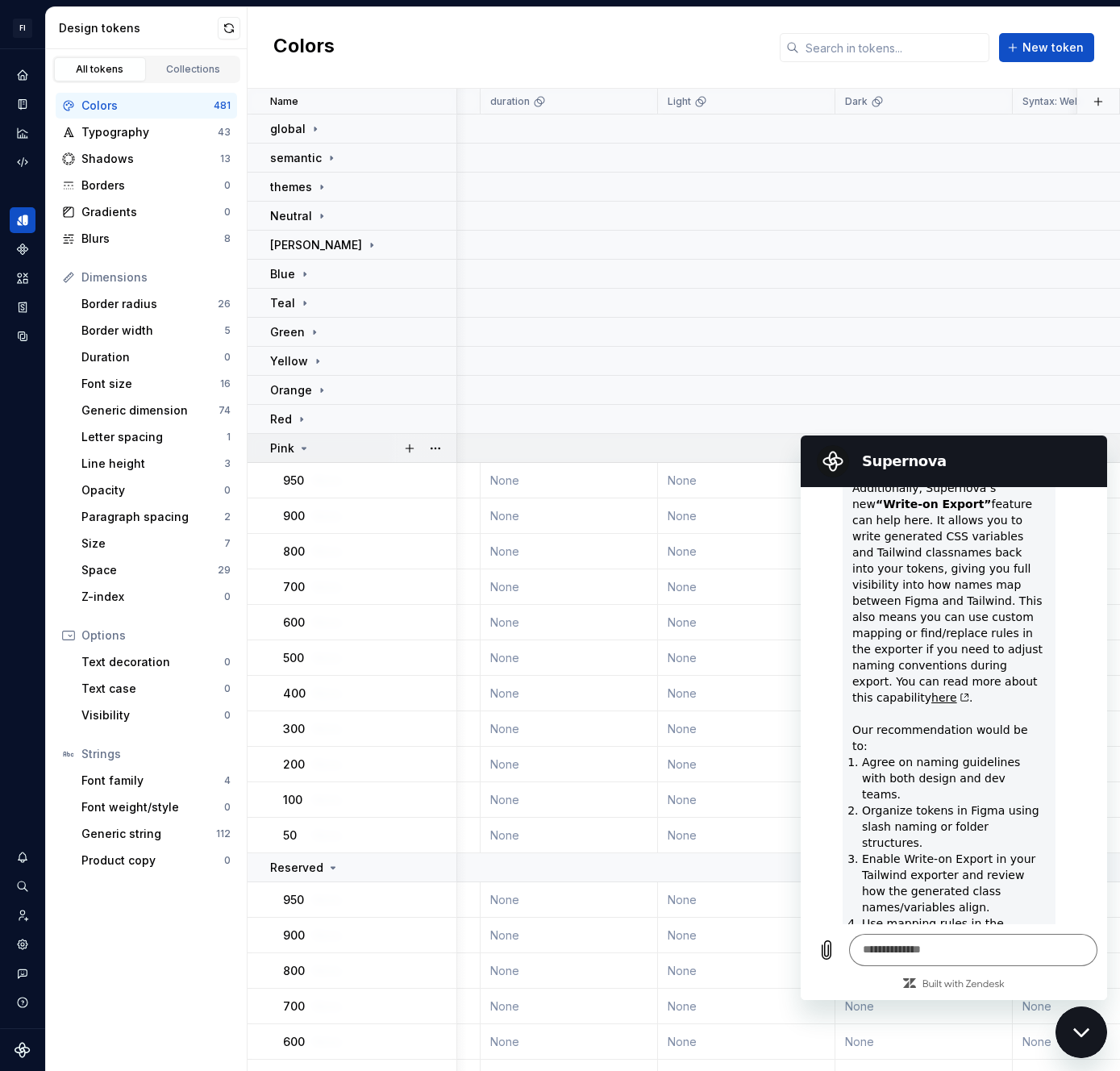
click at [311, 455] on td "Pink" at bounding box center [352, 448] width 209 height 29
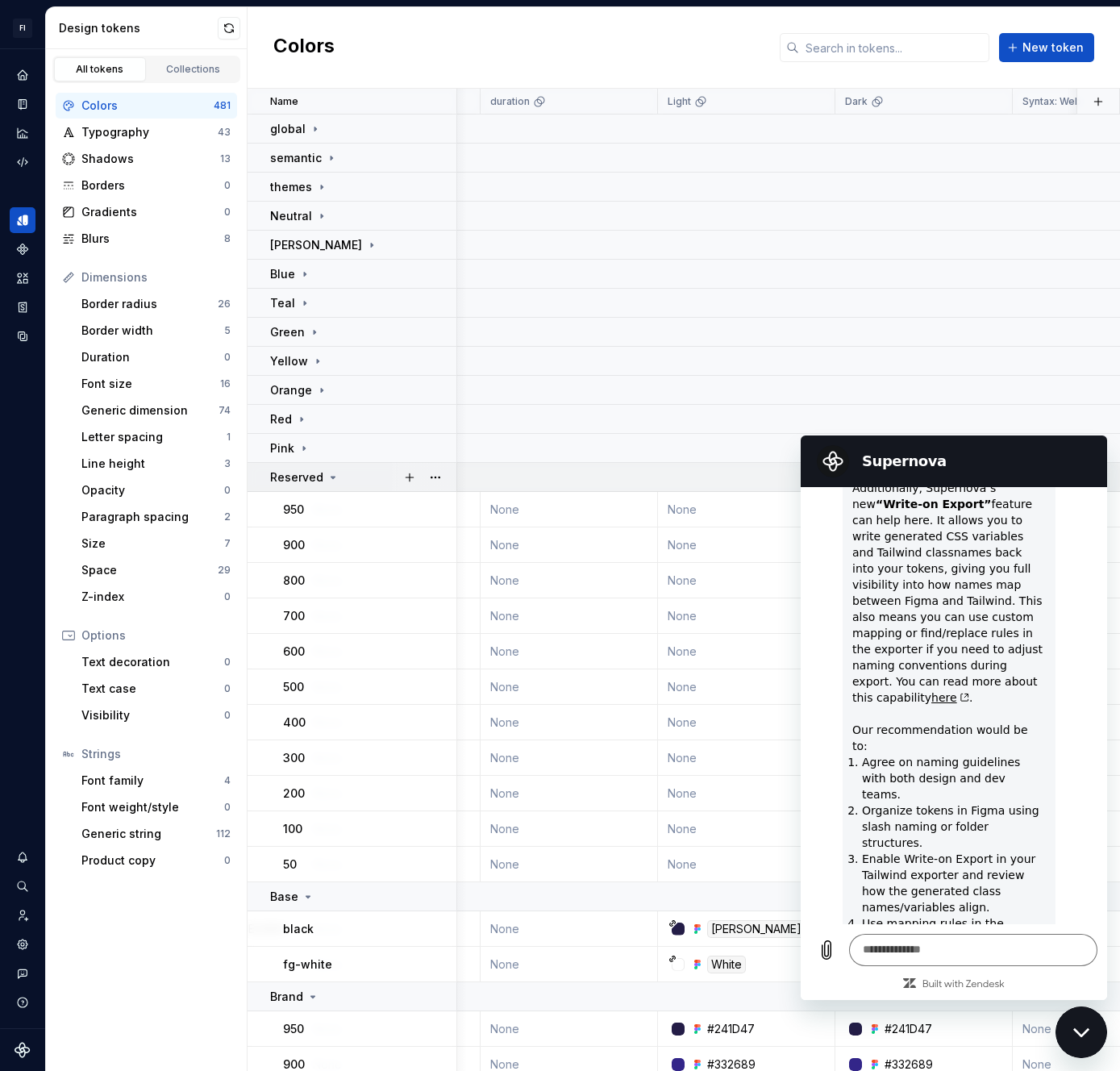
click at [309, 469] on p "Reserved" at bounding box center [297, 477] width 53 height 16
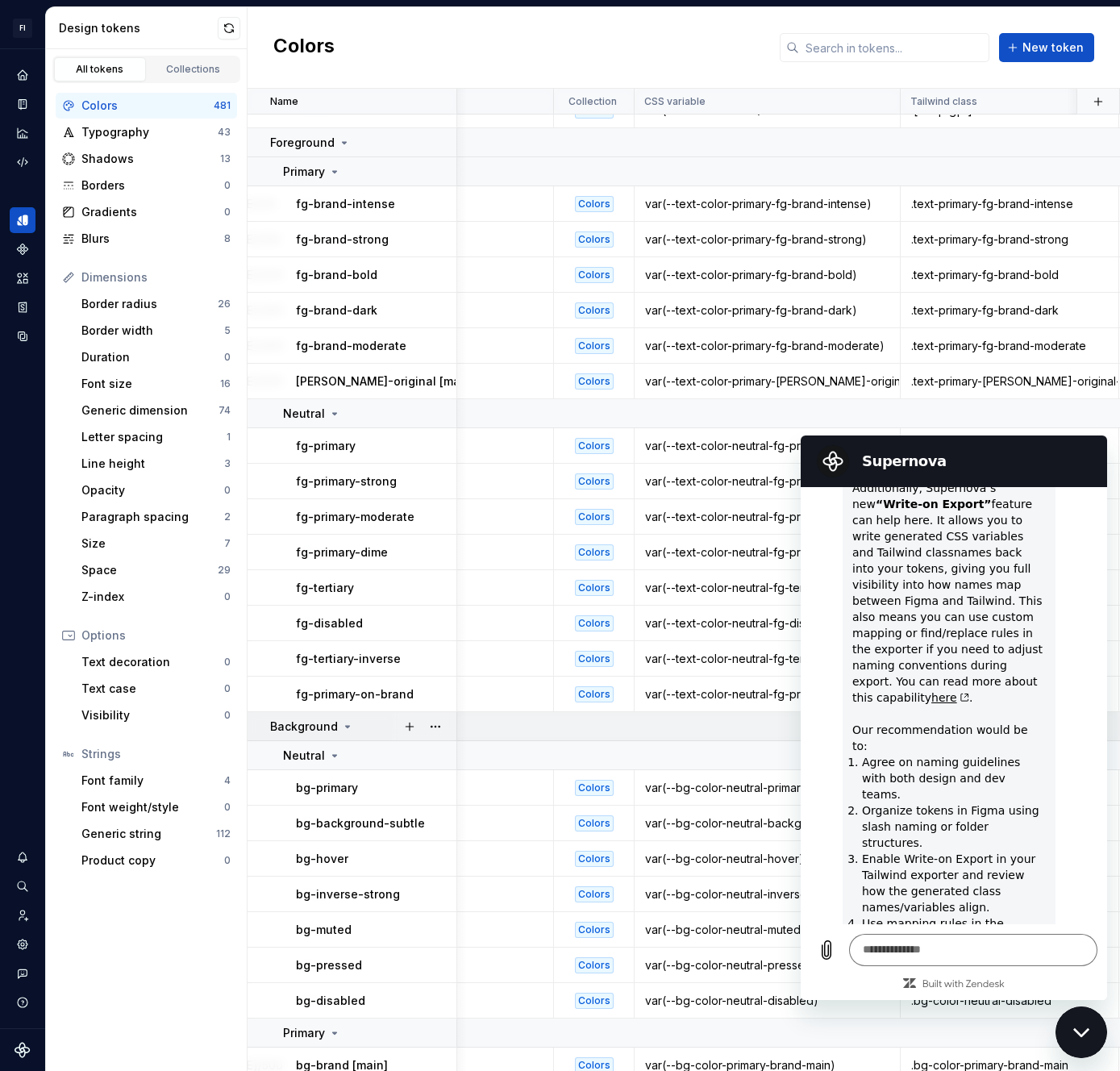
scroll to position [883, 1057]
